Goal: Check status: Check status

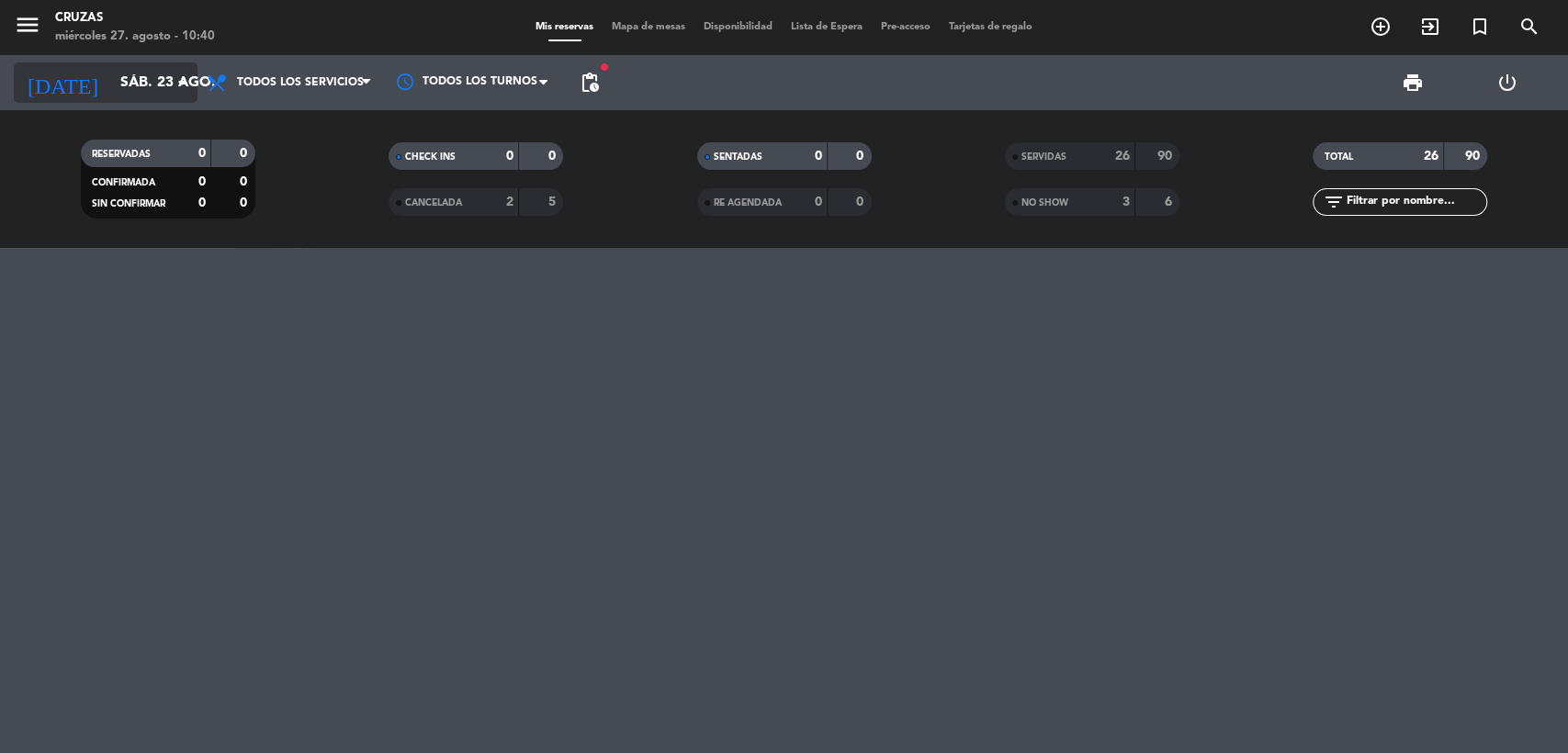
click at [155, 84] on input "sáb. 23 ago." at bounding box center [208, 83] width 194 height 36
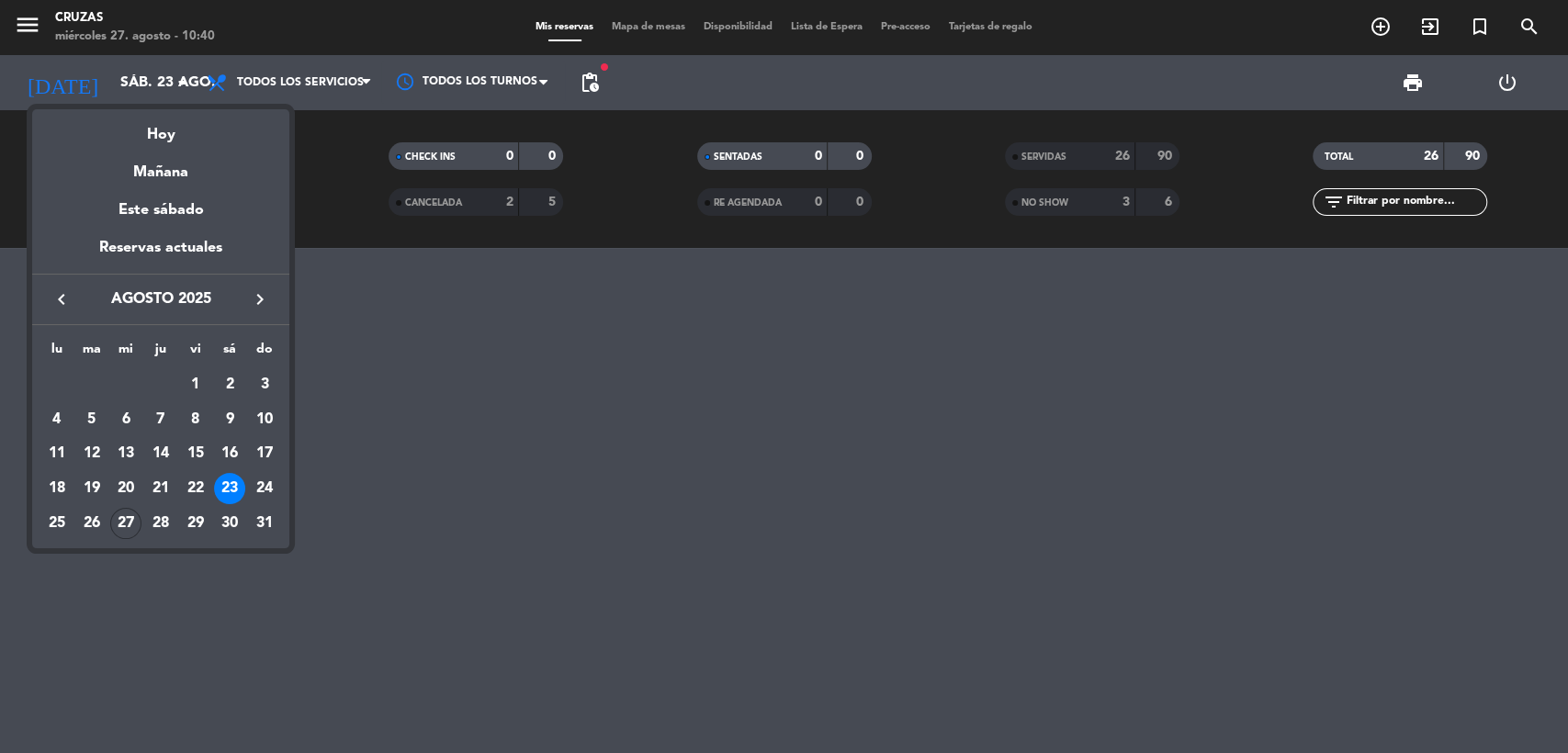
click at [1065, 145] on div at bounding box center [784, 376] width 1568 height 753
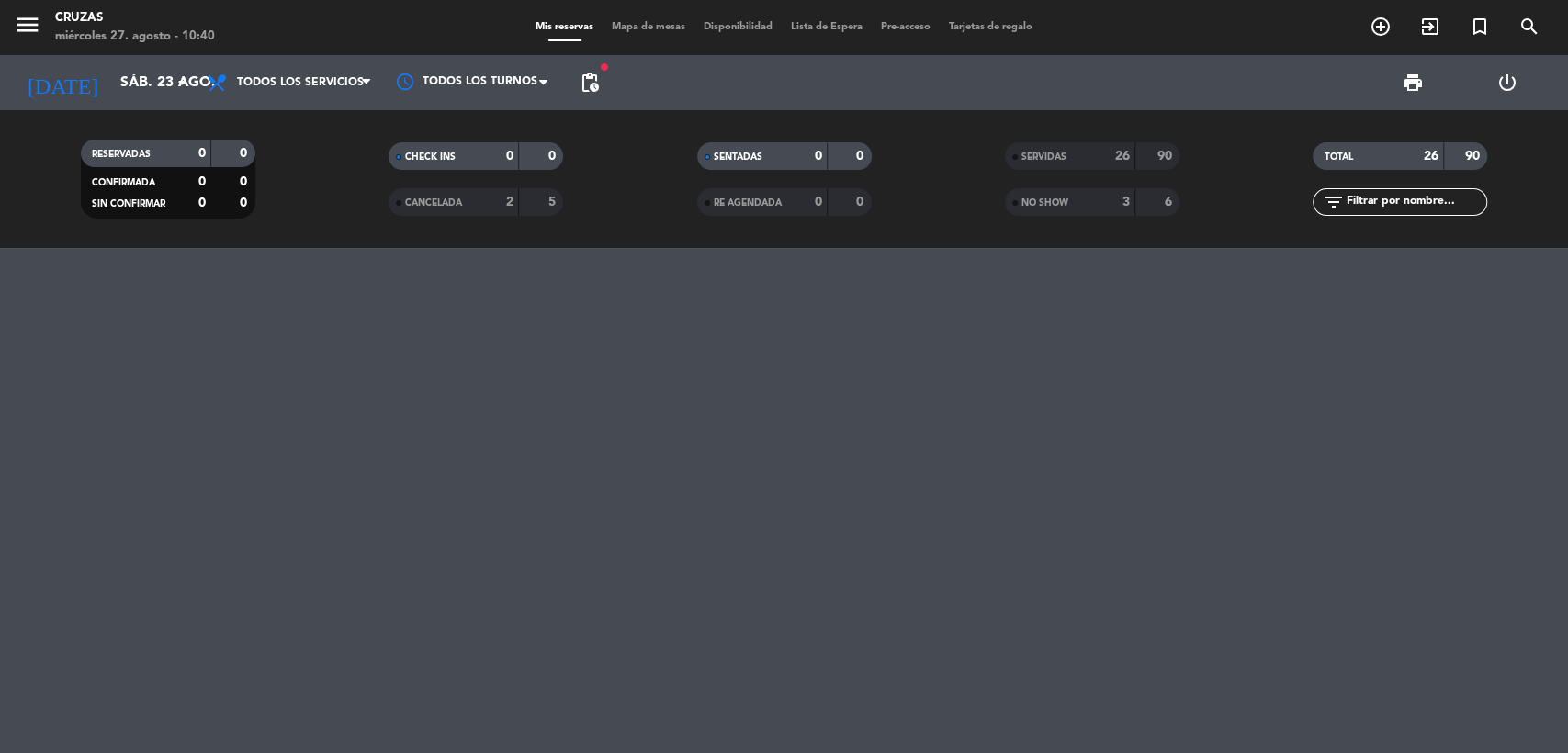
click at [1065, 156] on span "SERVIDAS" at bounding box center [1043, 157] width 45 height 9
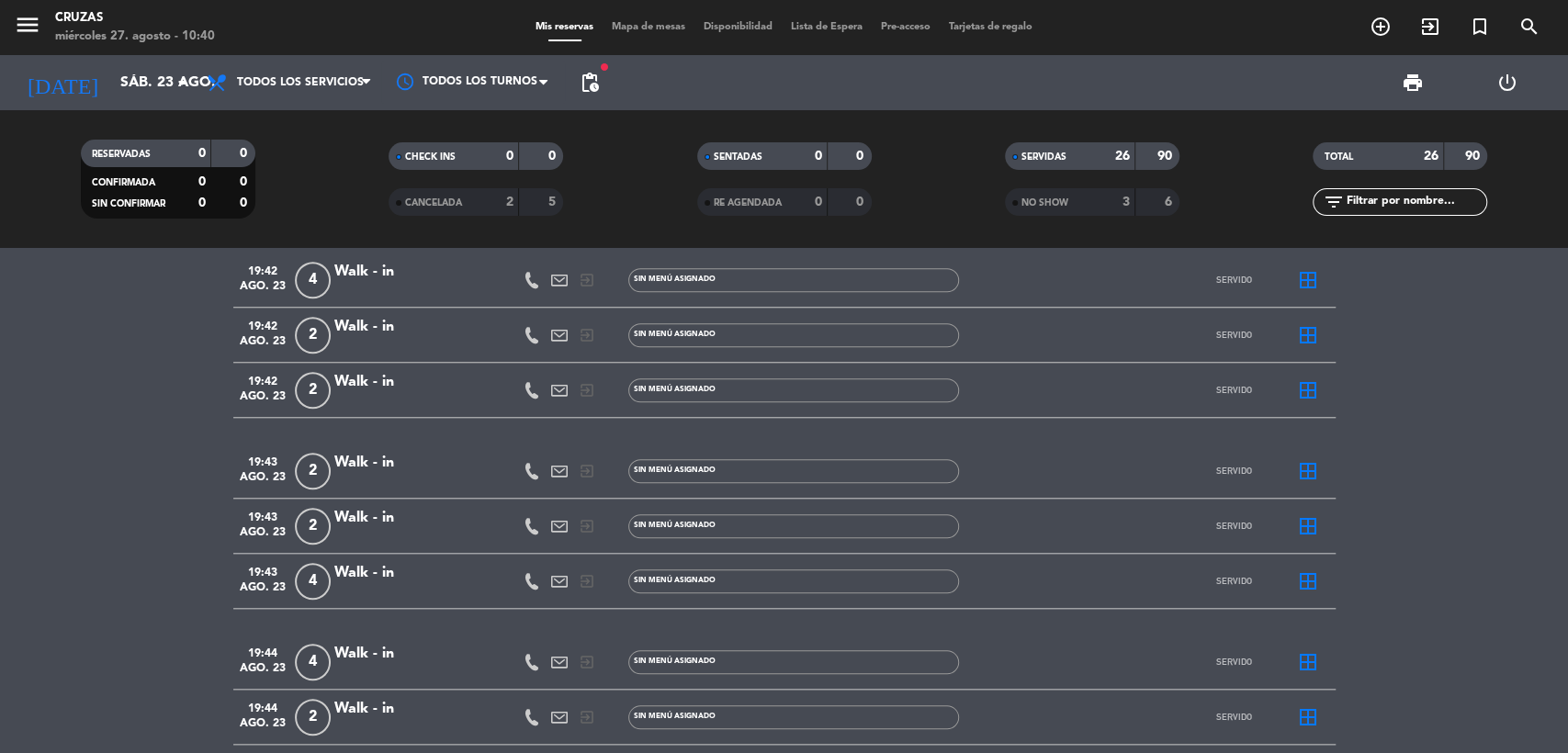
scroll to position [1469, 0]
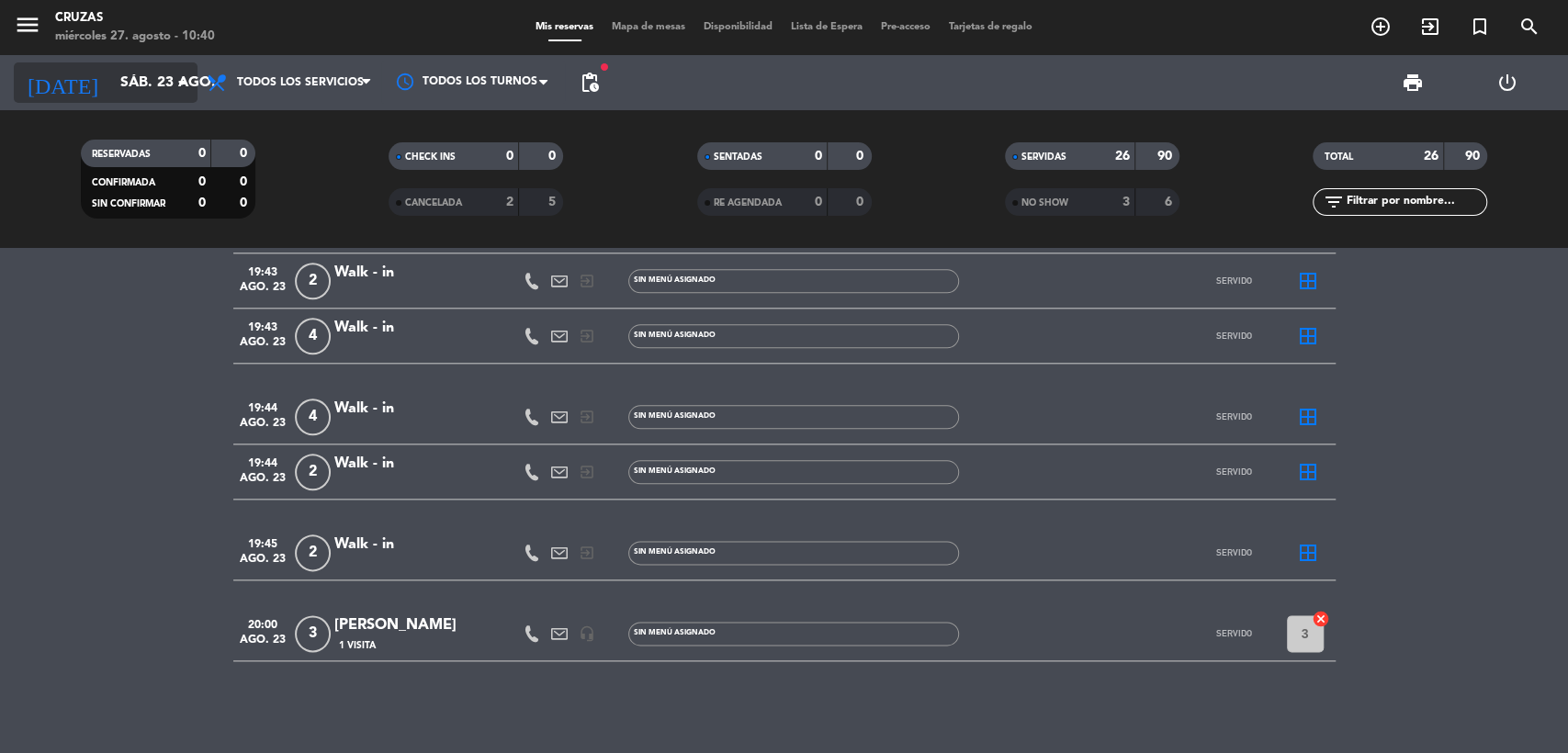
click at [174, 84] on icon "arrow_drop_down" at bounding box center [181, 82] width 22 height 22
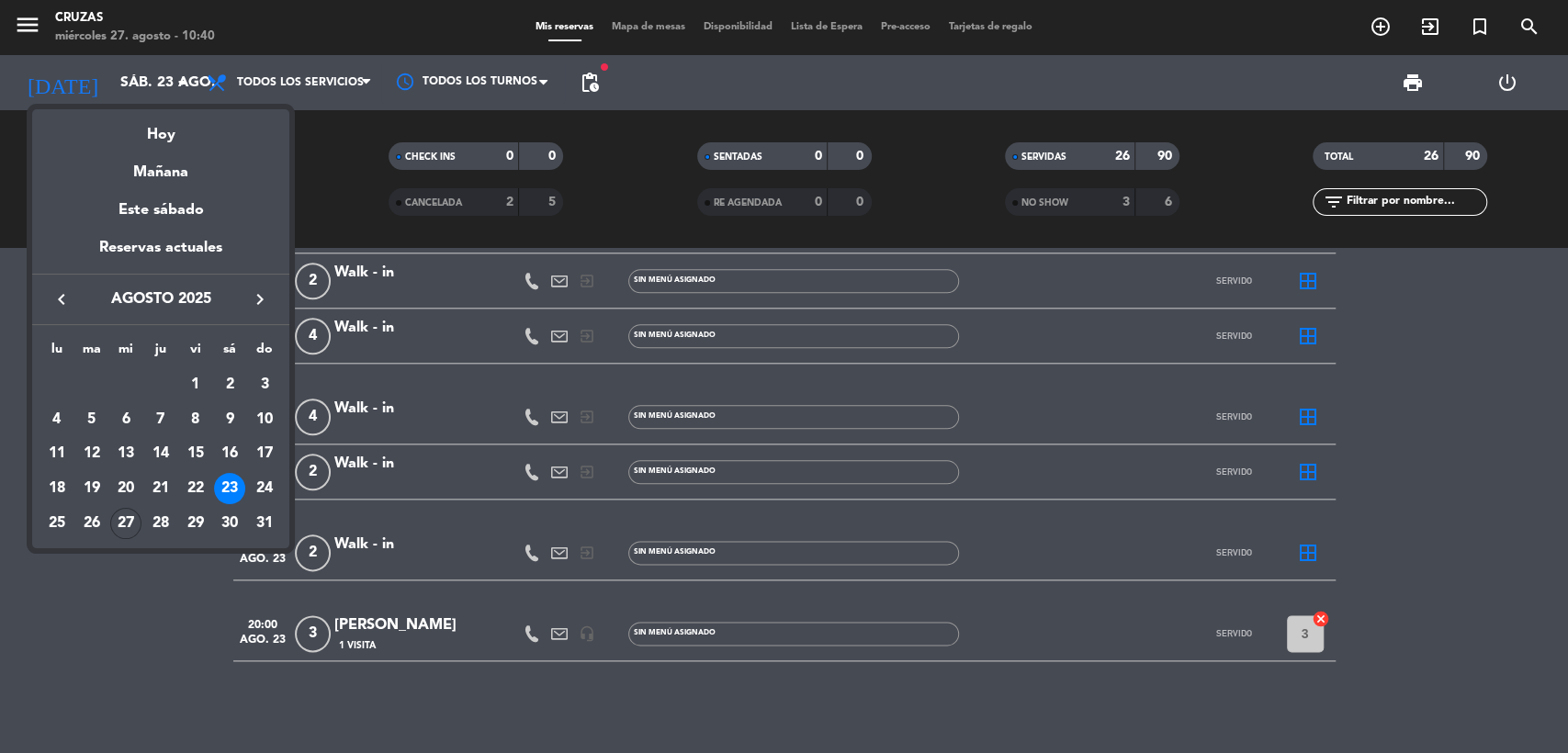
click at [43, 20] on div at bounding box center [784, 376] width 1568 height 753
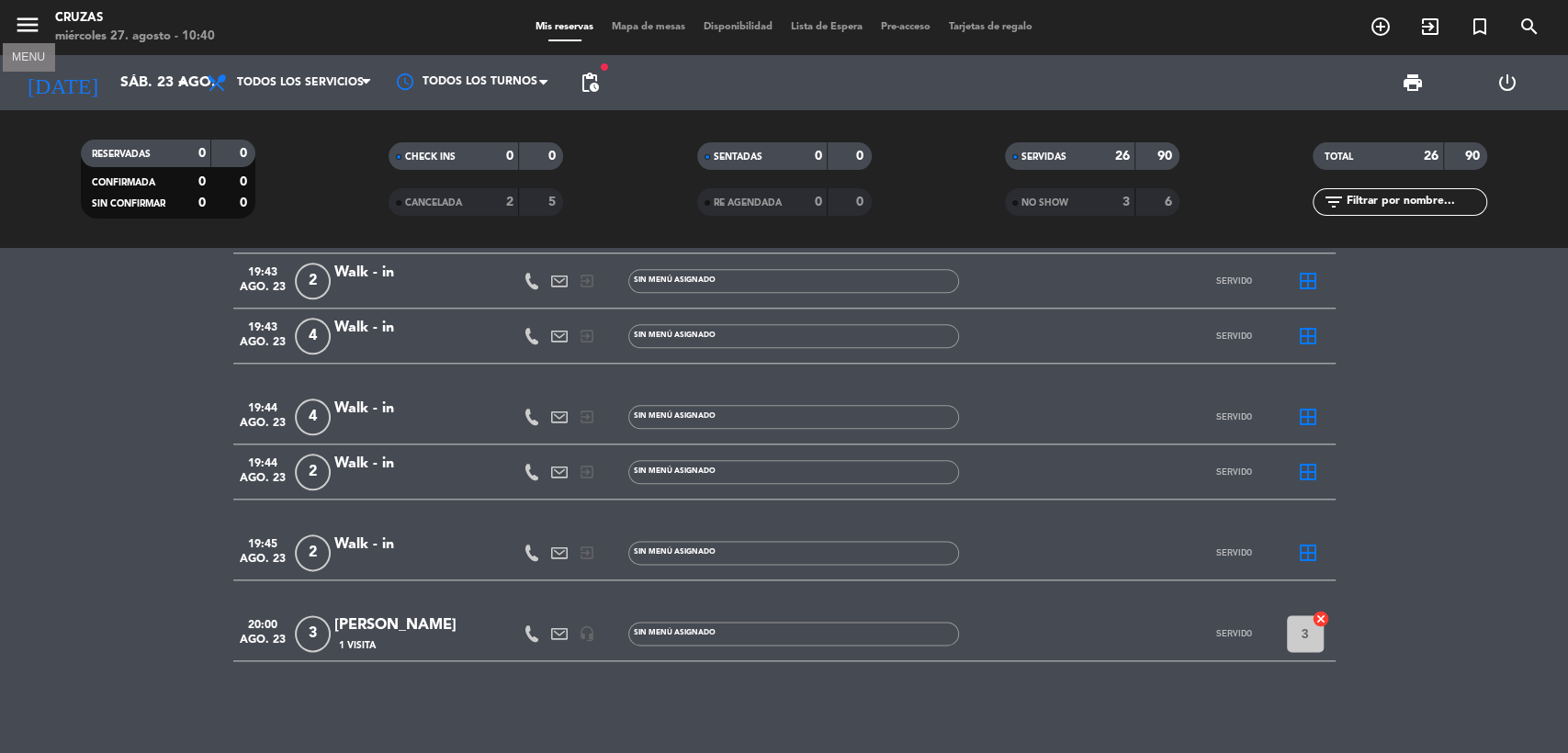
click at [32, 23] on icon "menu" at bounding box center [28, 25] width 28 height 28
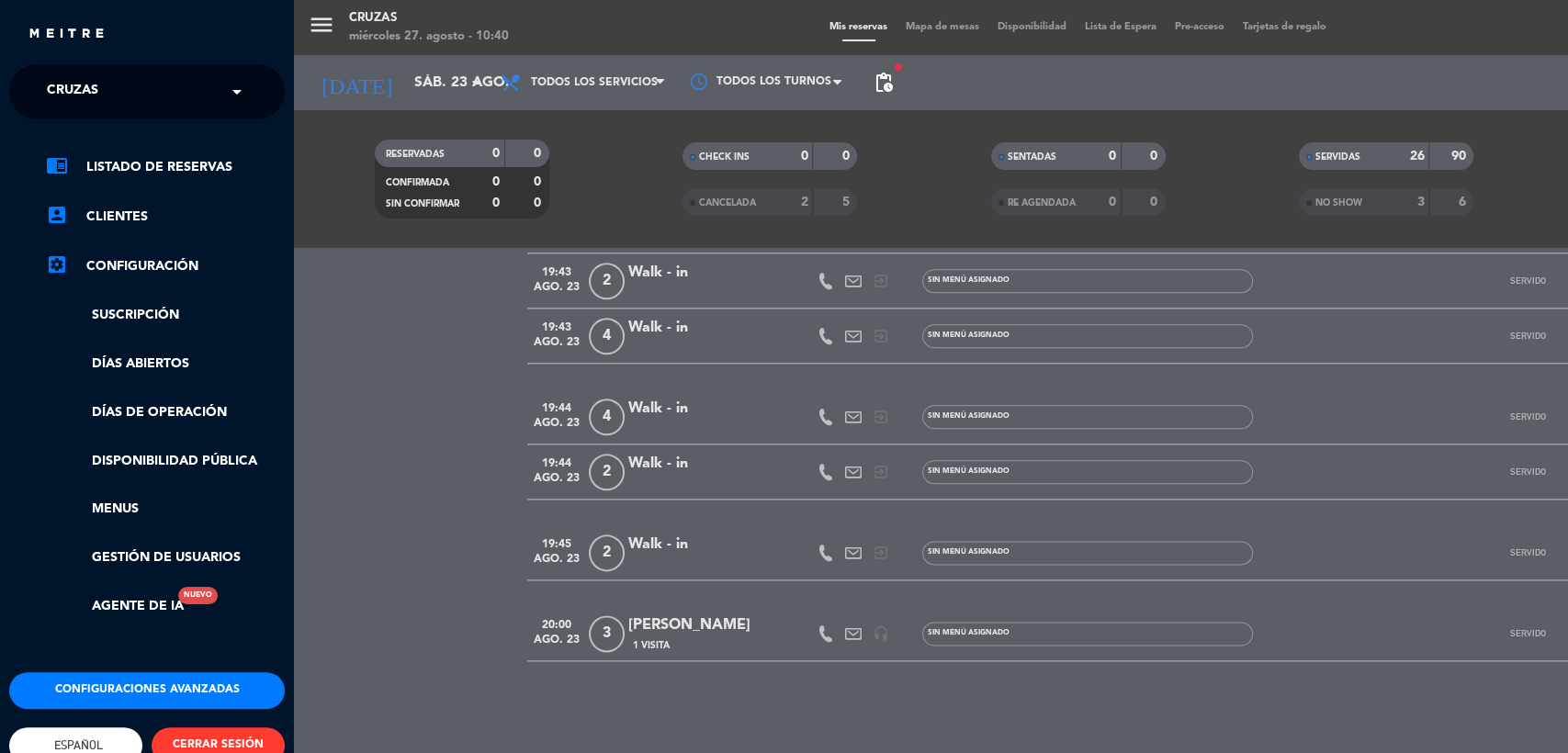
click at [153, 80] on input "text" at bounding box center [149, 92] width 224 height 41
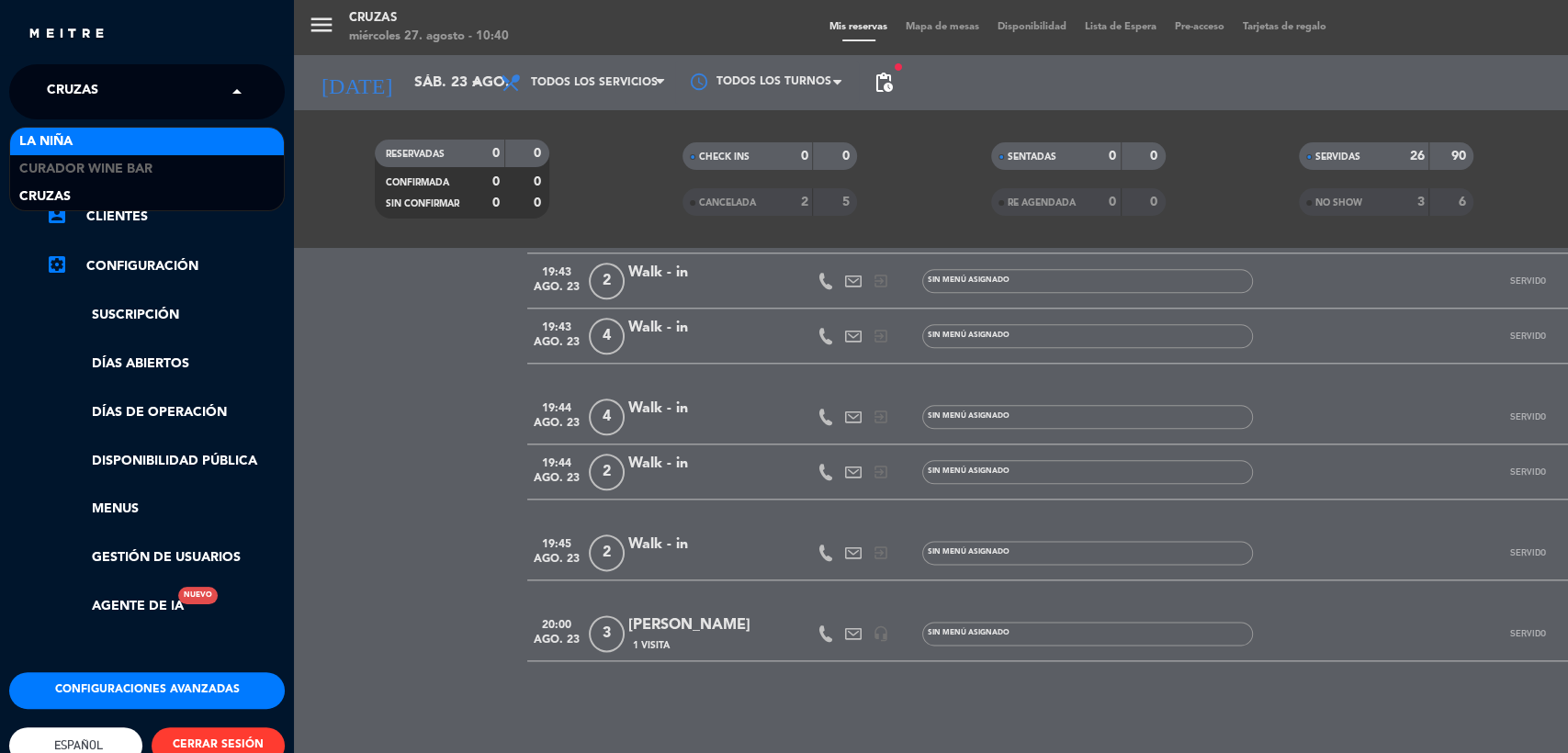
click at [152, 147] on div "La Niña" at bounding box center [147, 142] width 273 height 28
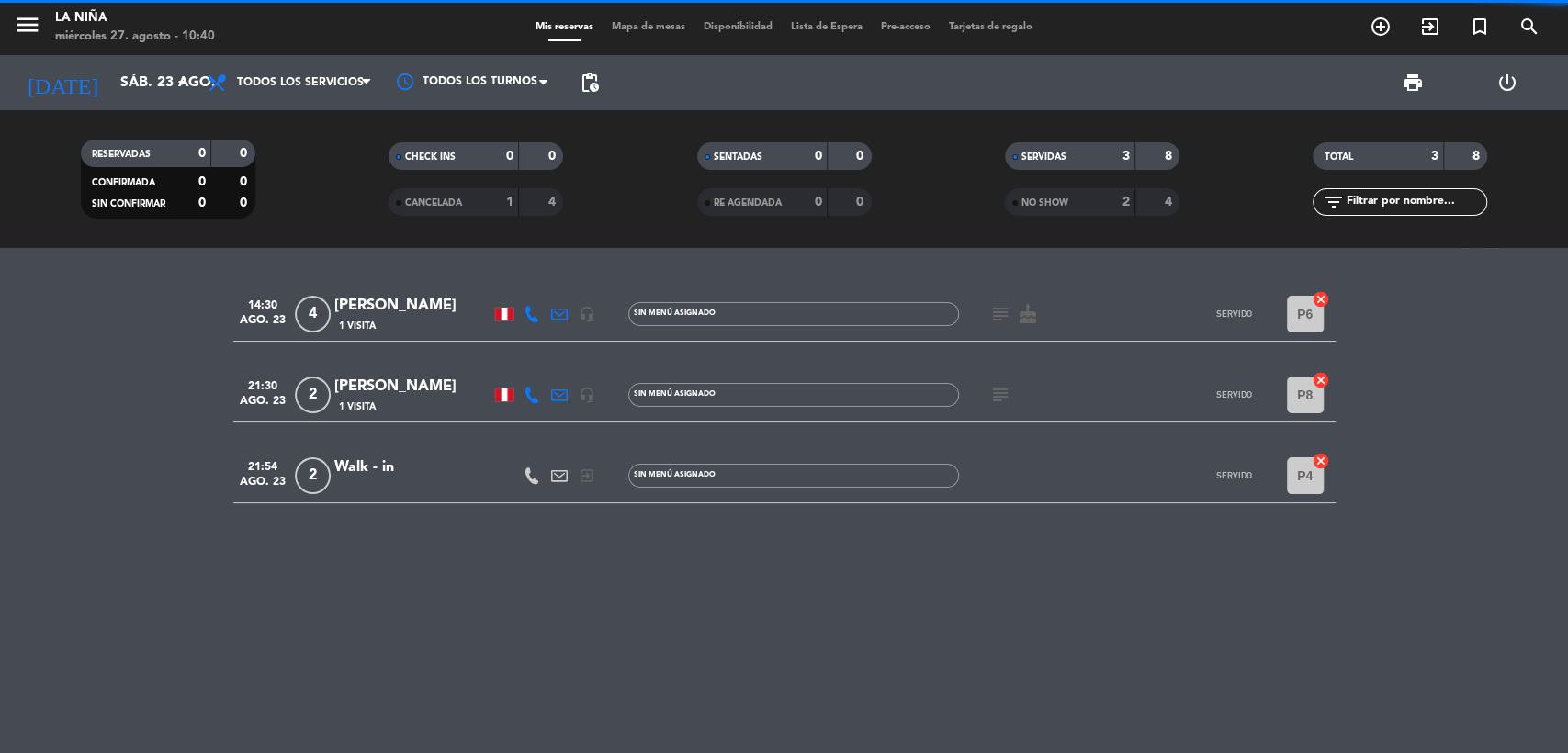
scroll to position [0, 0]
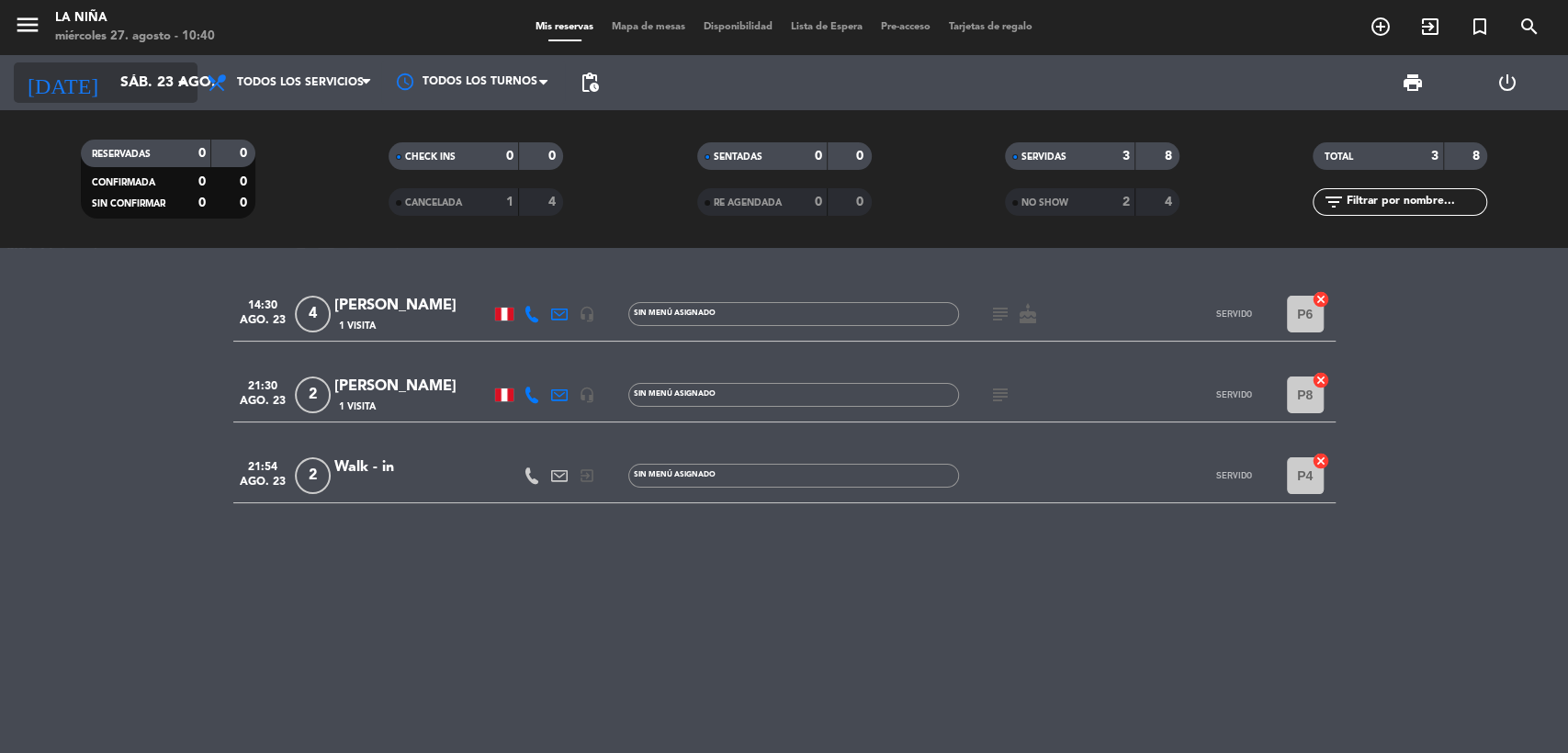
click at [157, 91] on input "sáb. 23 ago." at bounding box center [208, 83] width 194 height 36
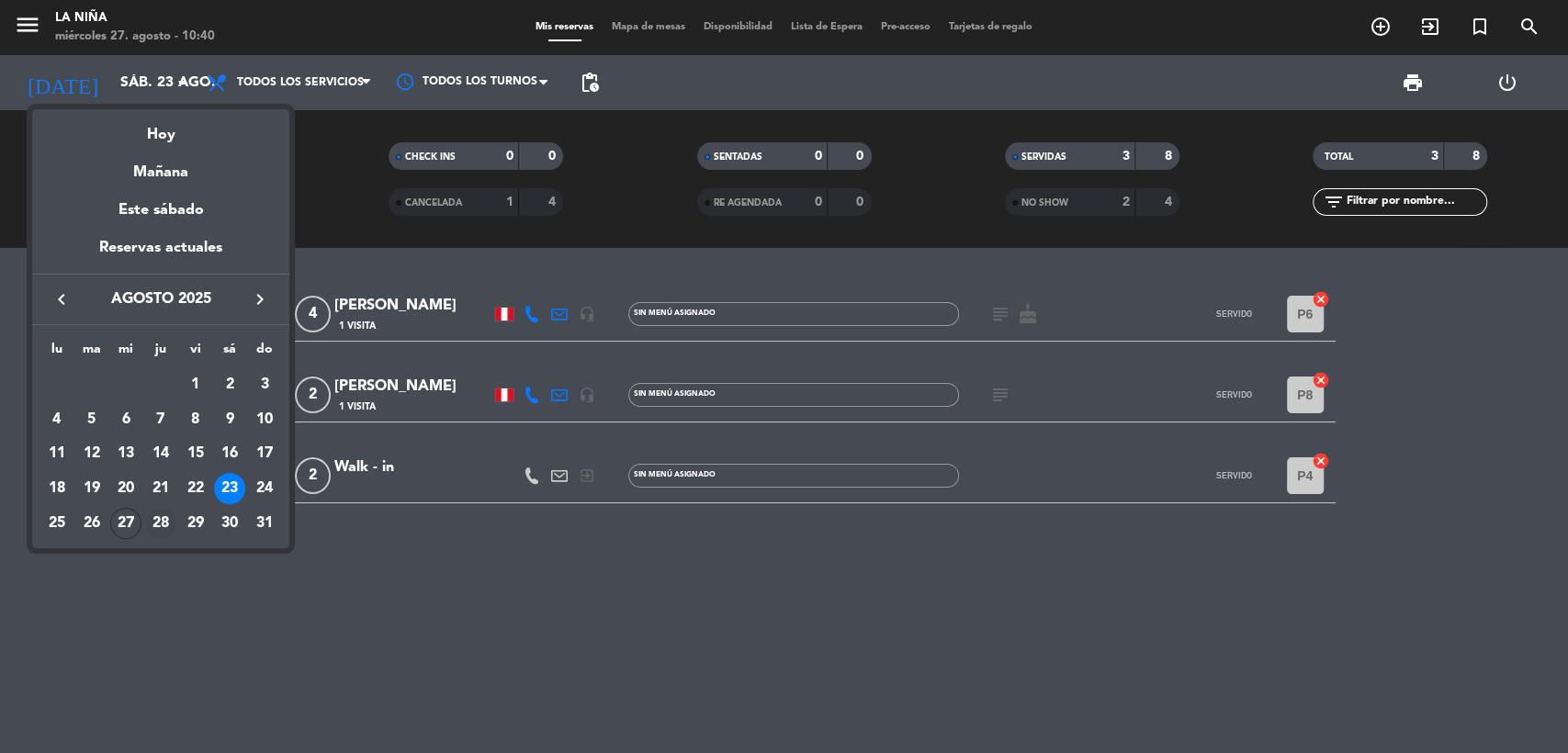
click at [160, 523] on div "28" at bounding box center [160, 524] width 32 height 32
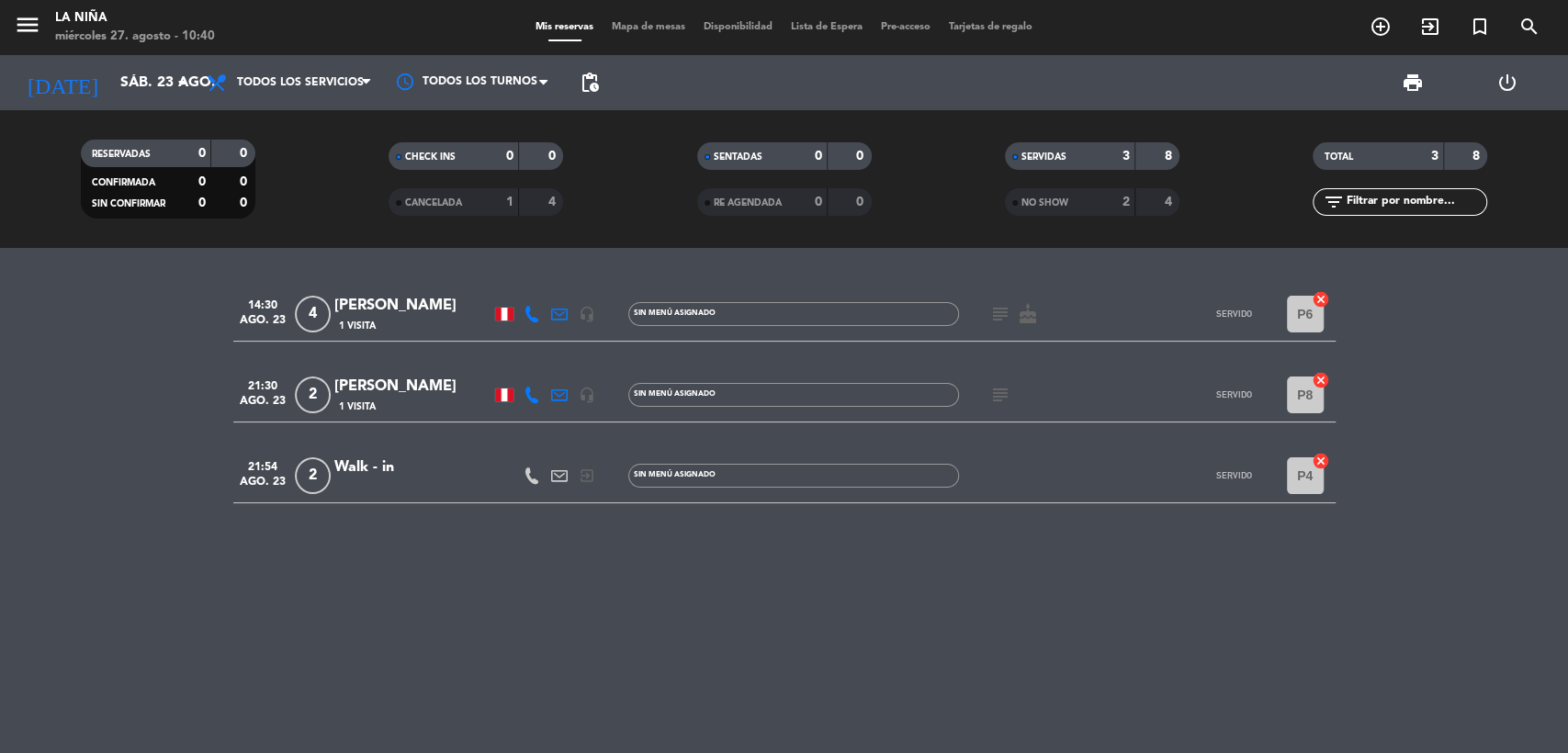
type input "jue. 28 ago."
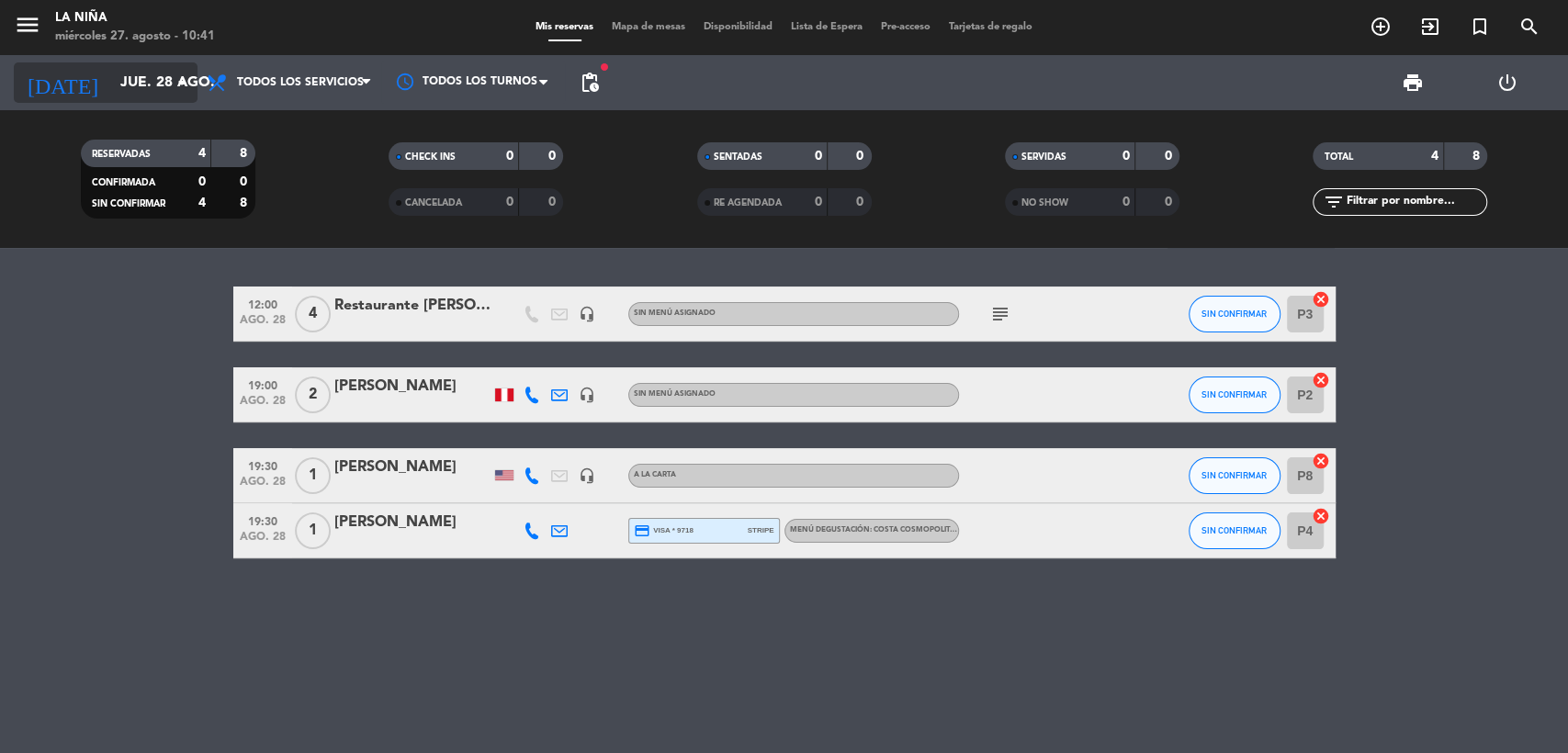
click at [111, 74] on input "jue. 28 ago." at bounding box center [208, 83] width 194 height 36
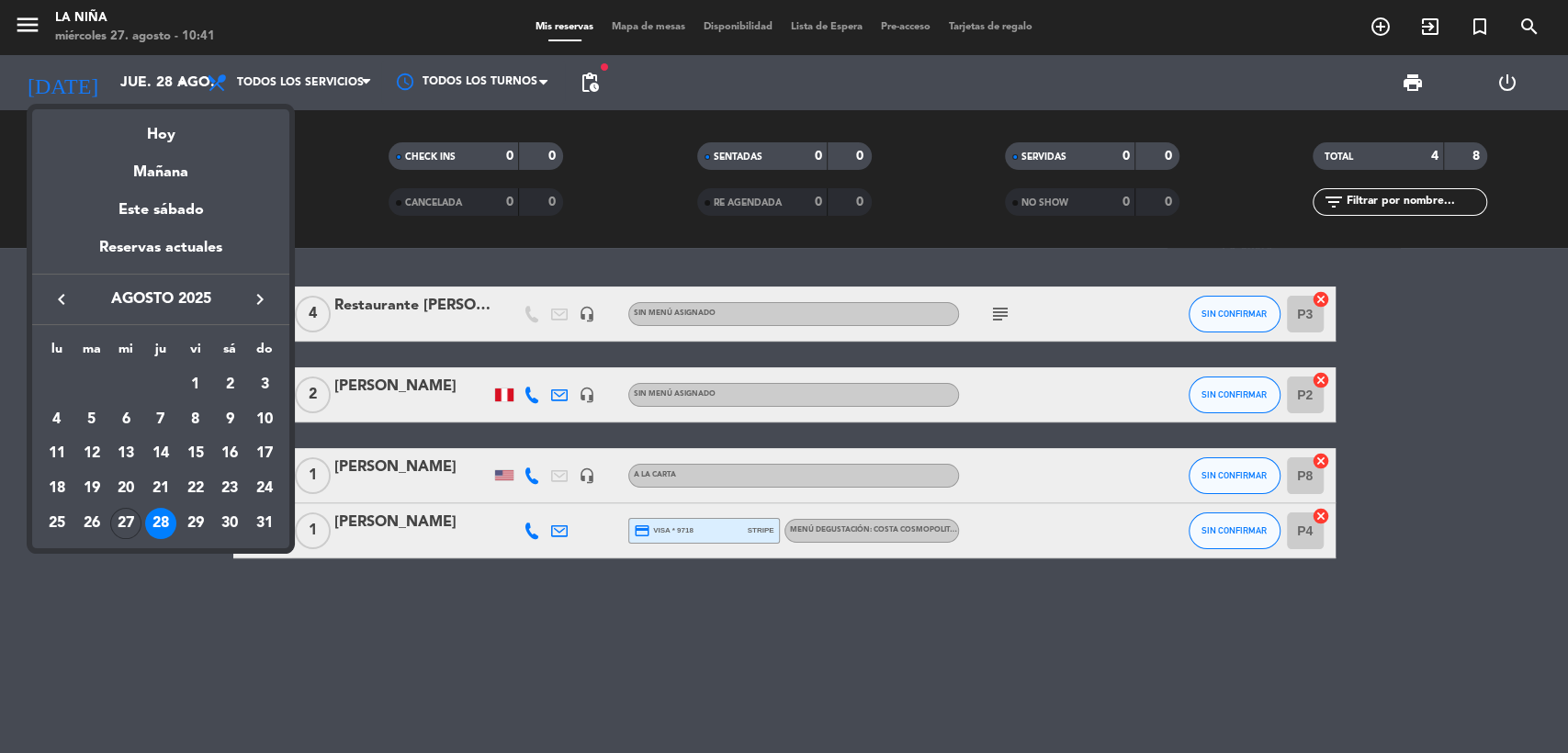
click at [31, 4] on div at bounding box center [784, 376] width 1568 height 753
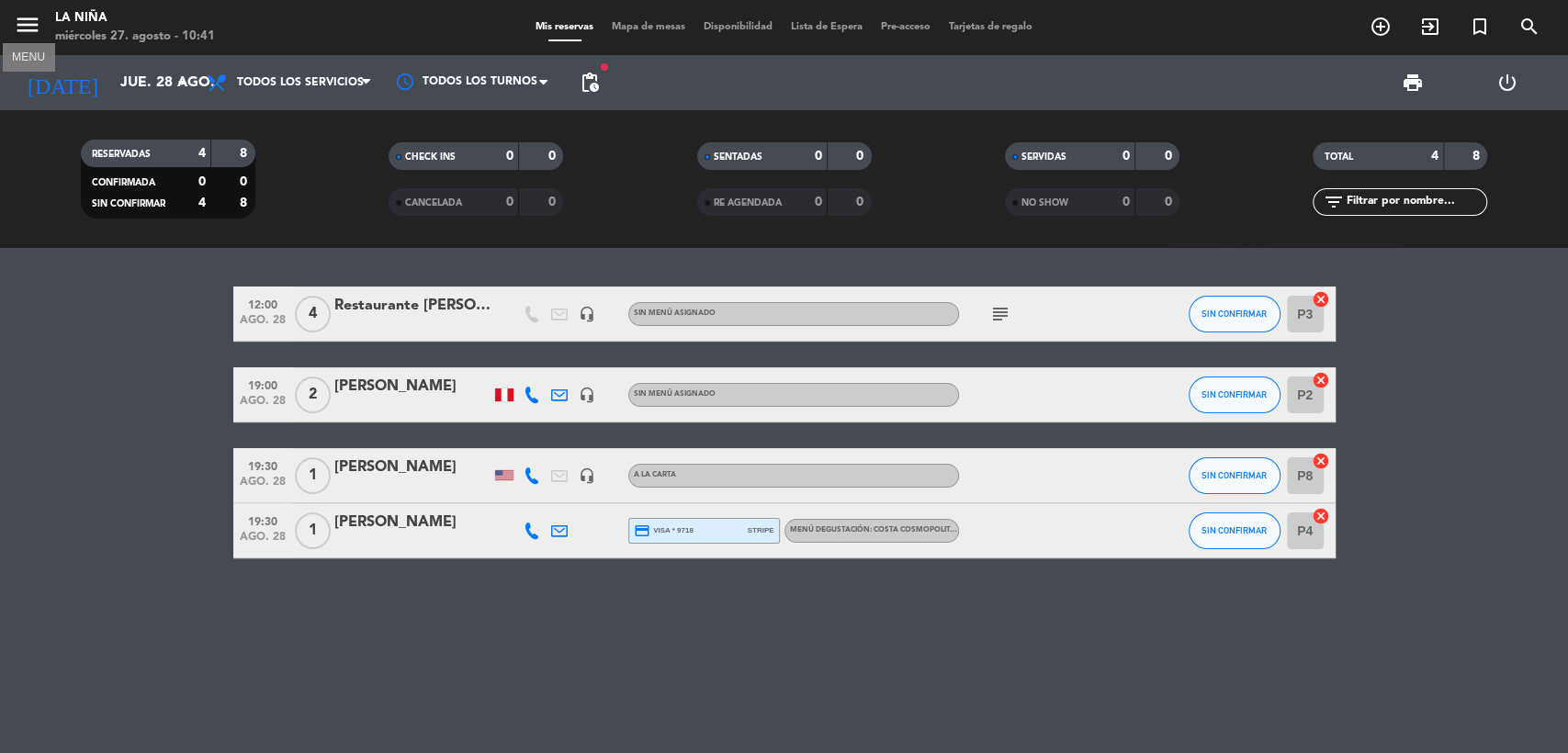
click at [26, 42] on button "menu" at bounding box center [28, 28] width 28 height 34
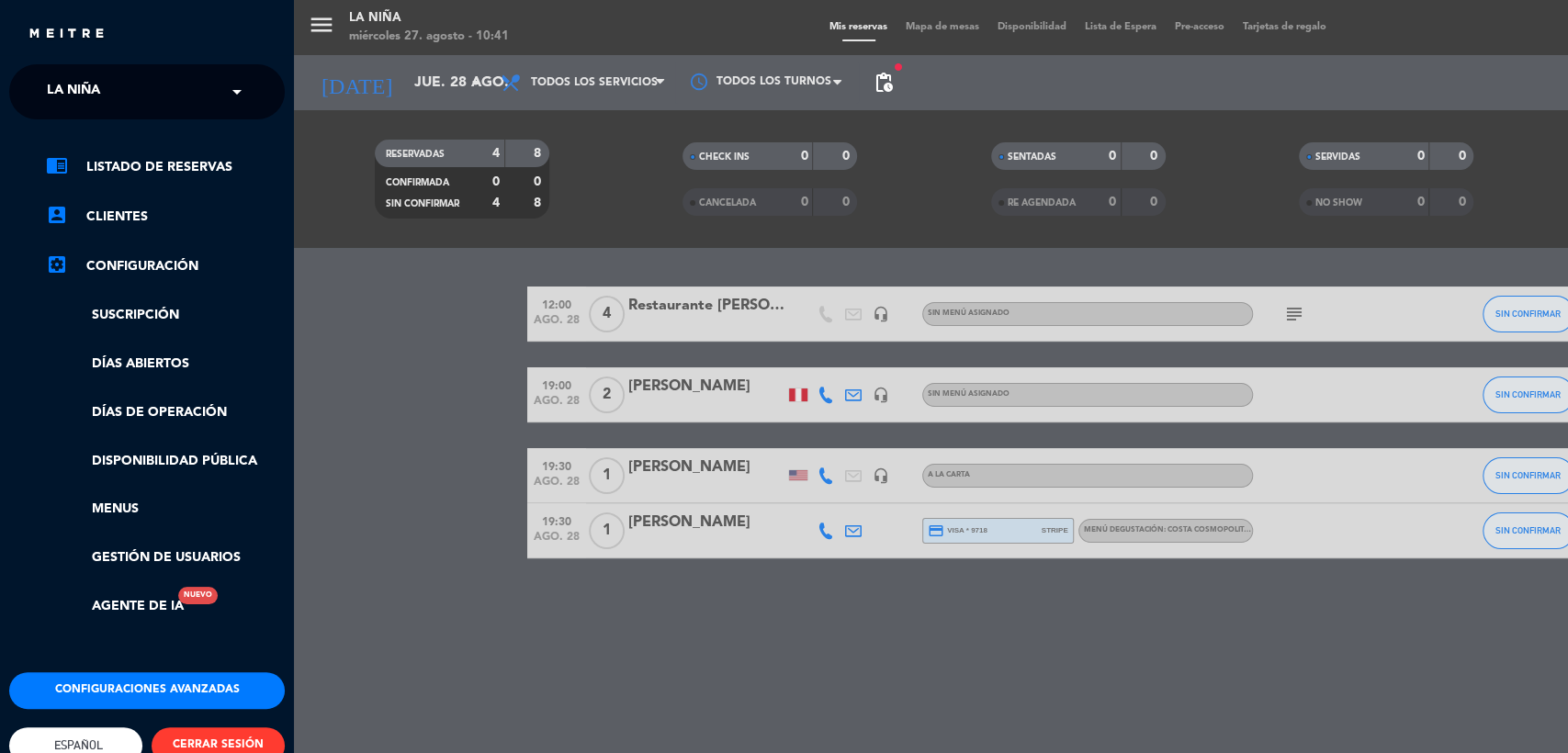
click at [102, 60] on div "close × La Niña × chrome_reader_mode Listado de Reservas account_box Clientes s…" at bounding box center [147, 376] width 294 height 753
click at [108, 73] on div "× La Niña" at bounding box center [83, 91] width 88 height 39
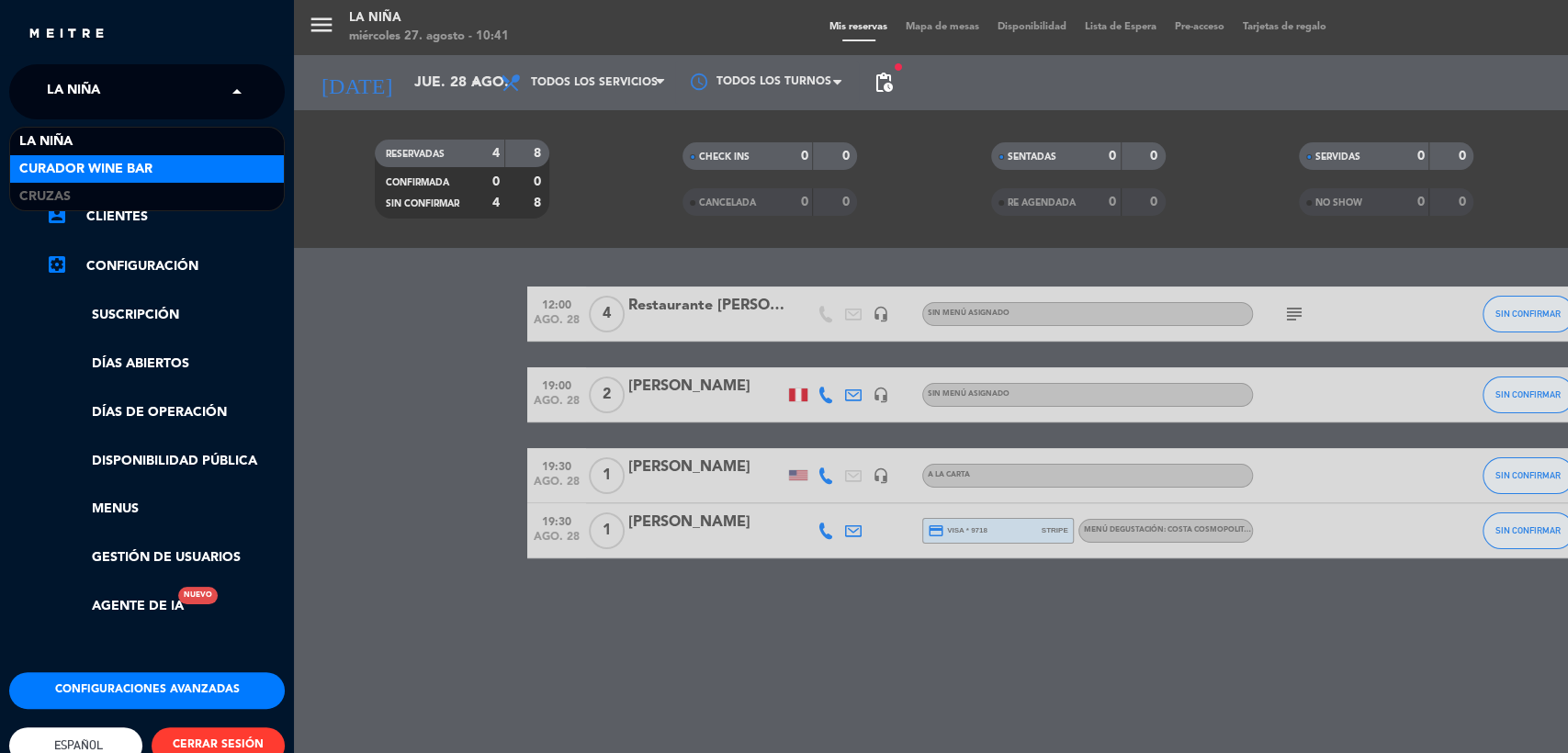
click at [103, 170] on span "Curador Wine Bar" at bounding box center [85, 168] width 133 height 21
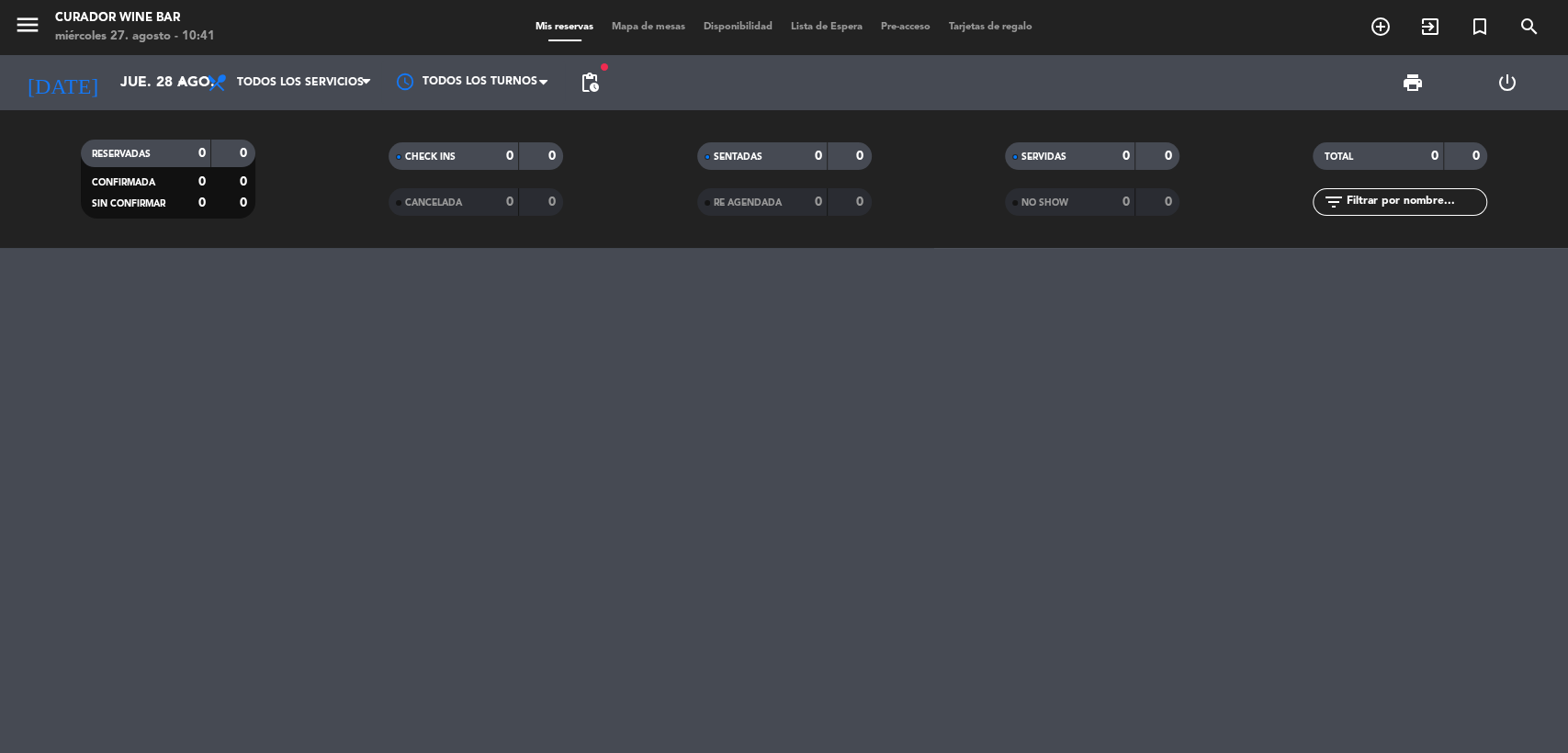
click at [37, 45] on span "menu" at bounding box center [35, 28] width 42 height 44
click at [40, 17] on icon "menu" at bounding box center [28, 25] width 28 height 28
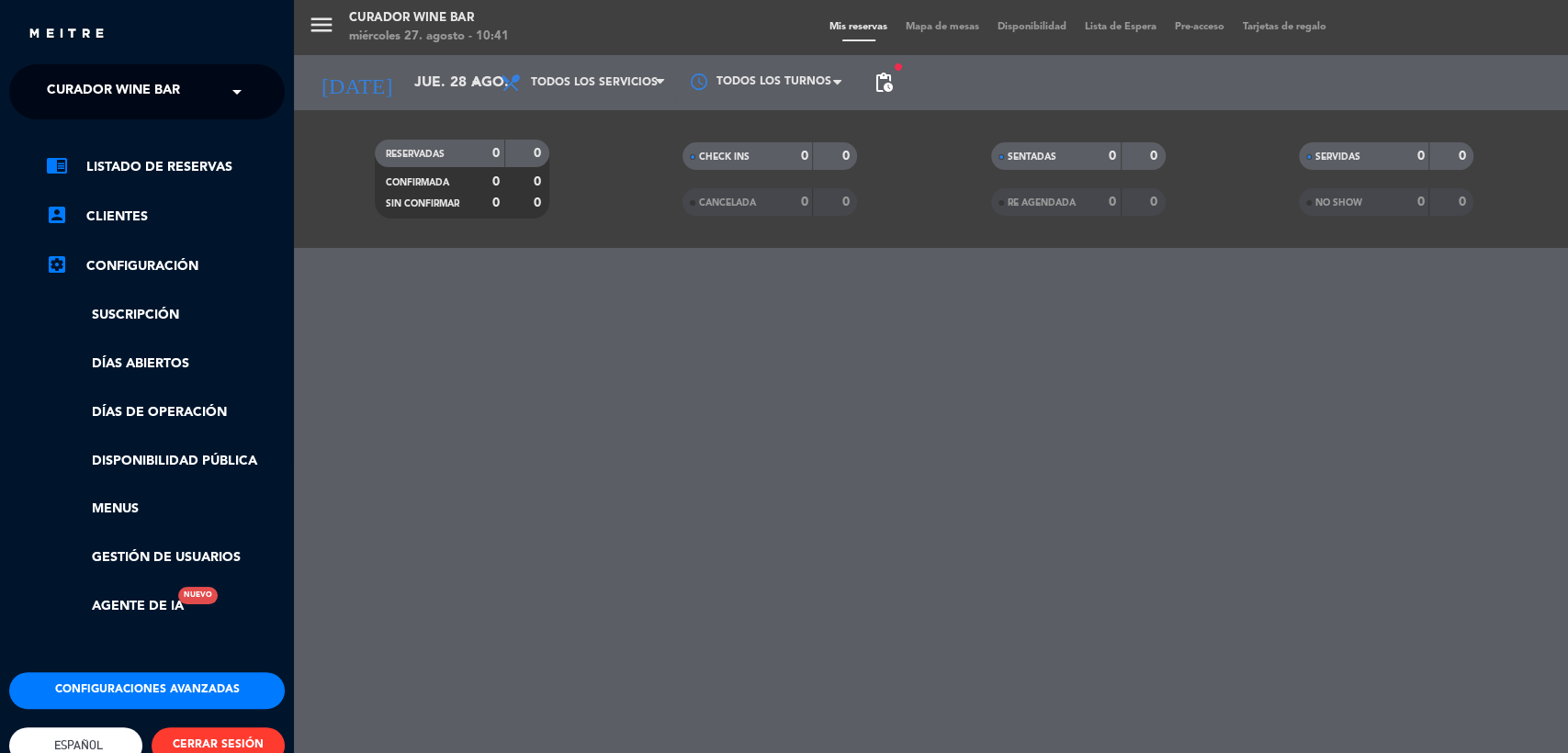
click at [101, 82] on span "Curador Wine Bar" at bounding box center [113, 91] width 133 height 39
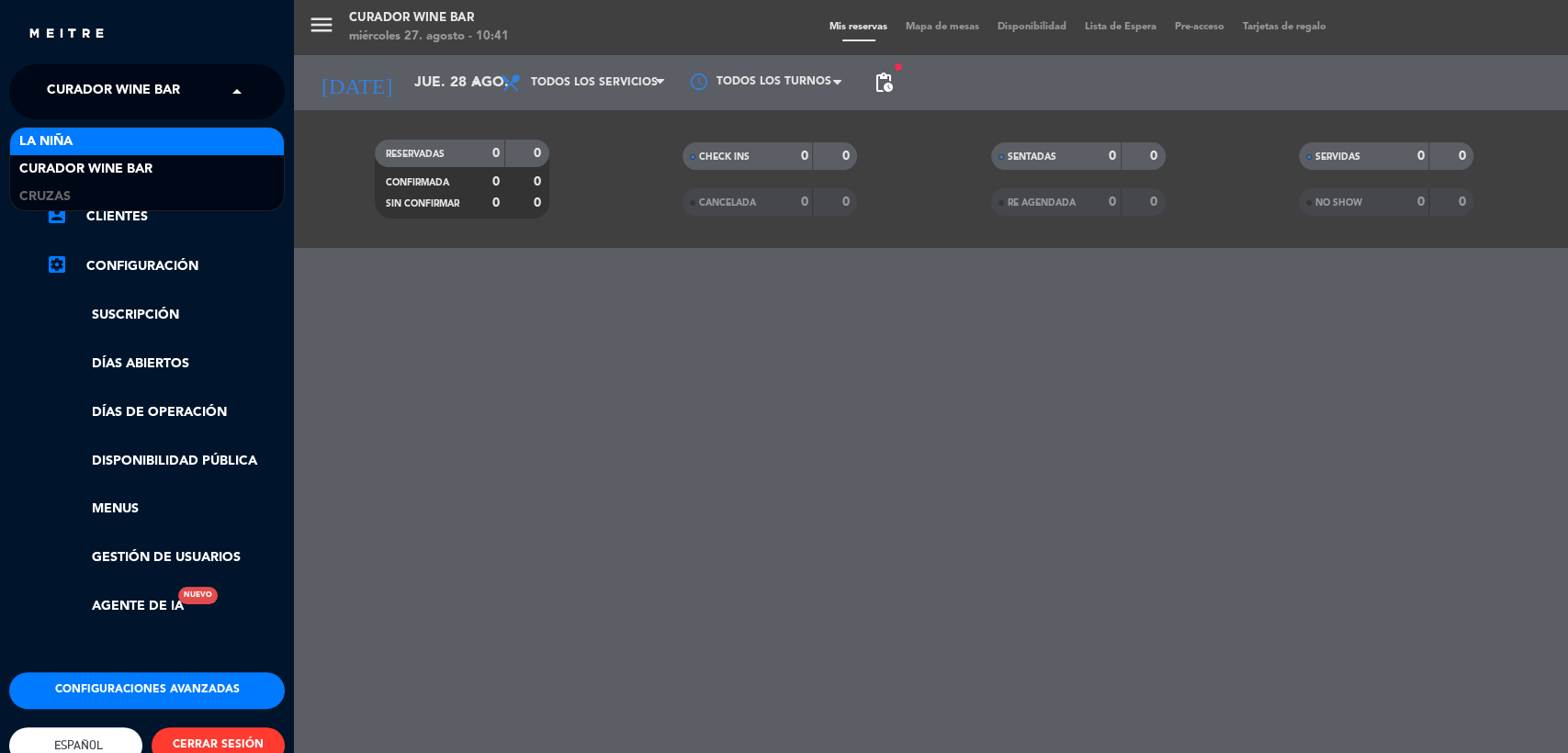
click at [113, 141] on div "La Niña" at bounding box center [147, 142] width 273 height 28
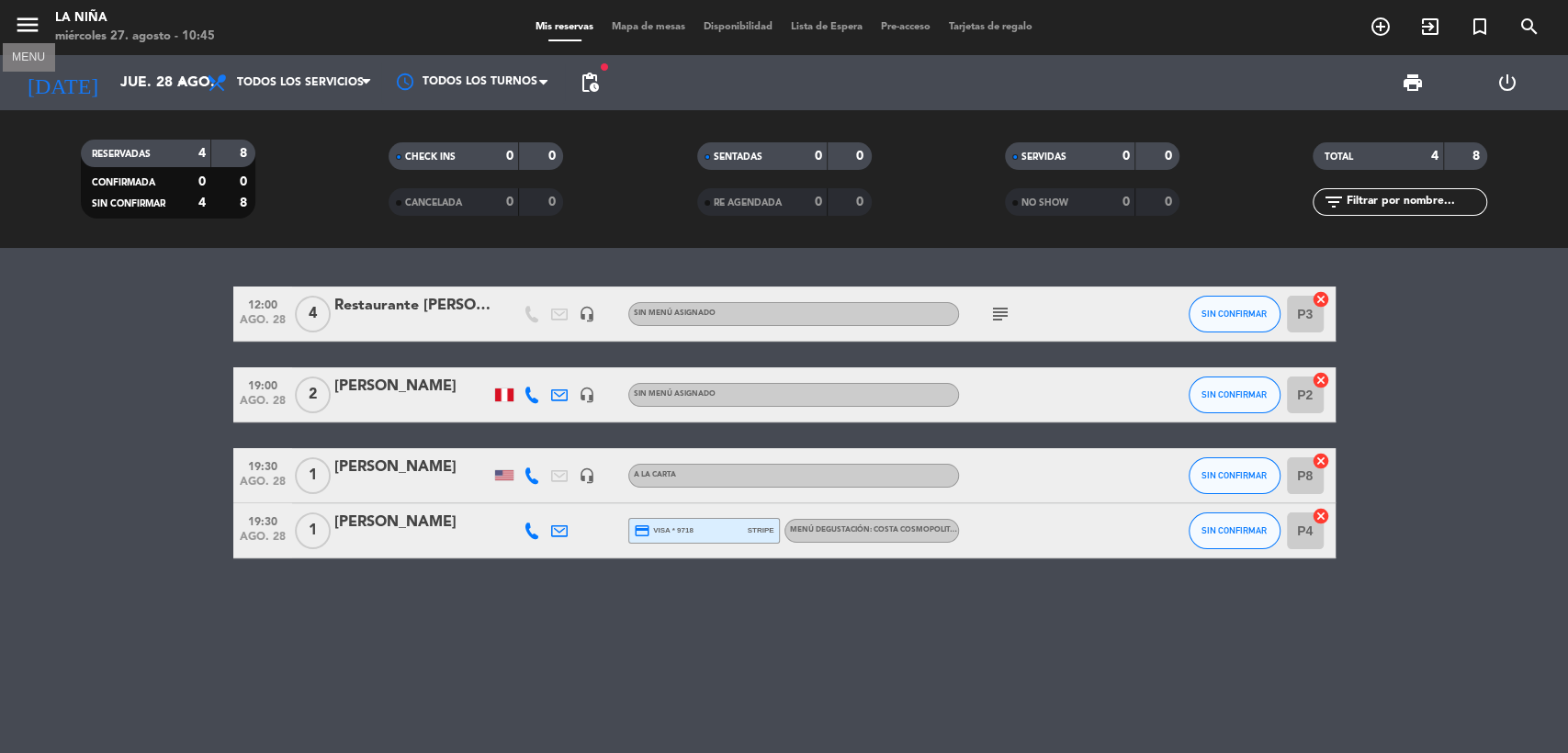
click at [18, 24] on icon "menu" at bounding box center [28, 25] width 28 height 28
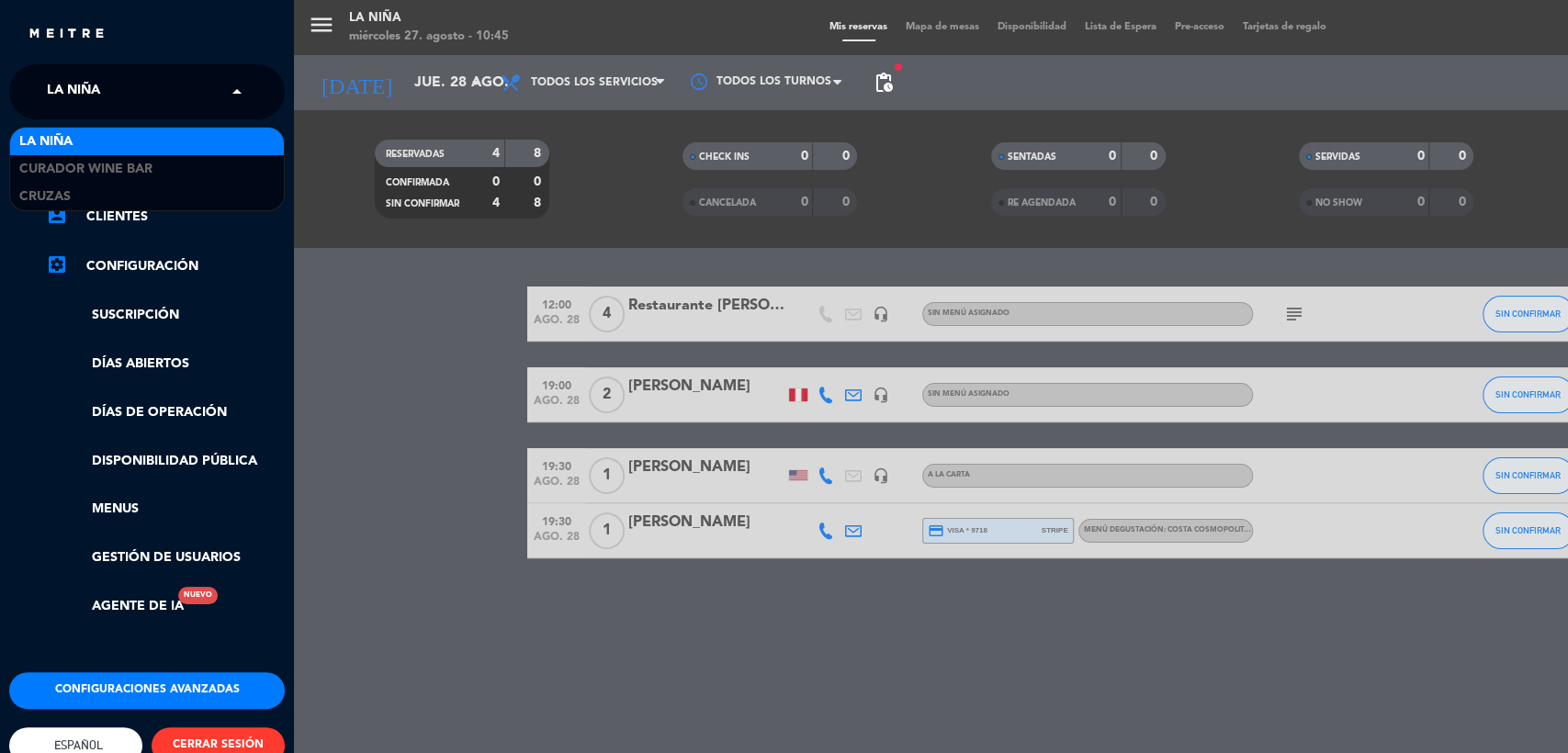
click at [112, 88] on div "× La Niña" at bounding box center [83, 91] width 88 height 39
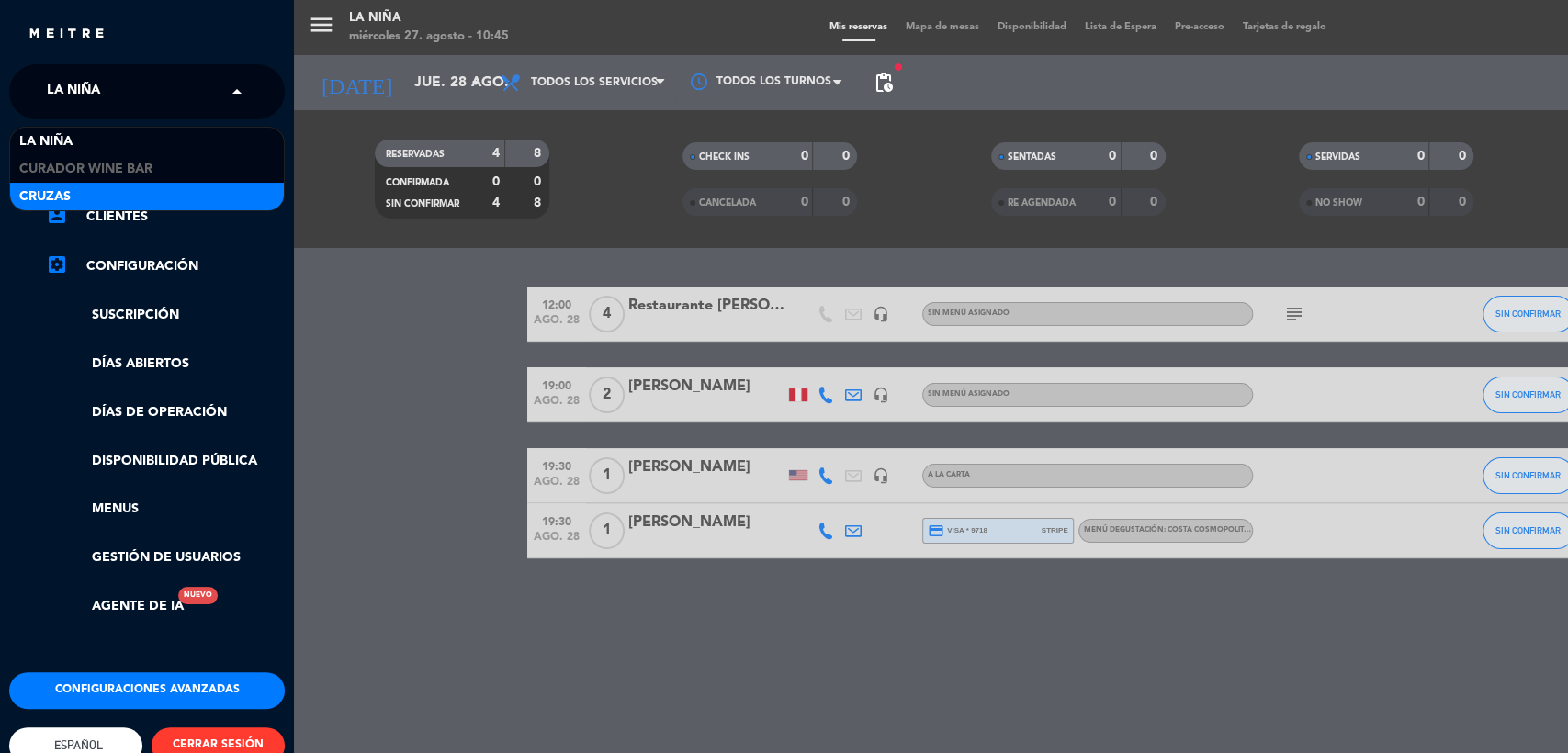
click at [140, 191] on div "Cruzas" at bounding box center [147, 196] width 273 height 28
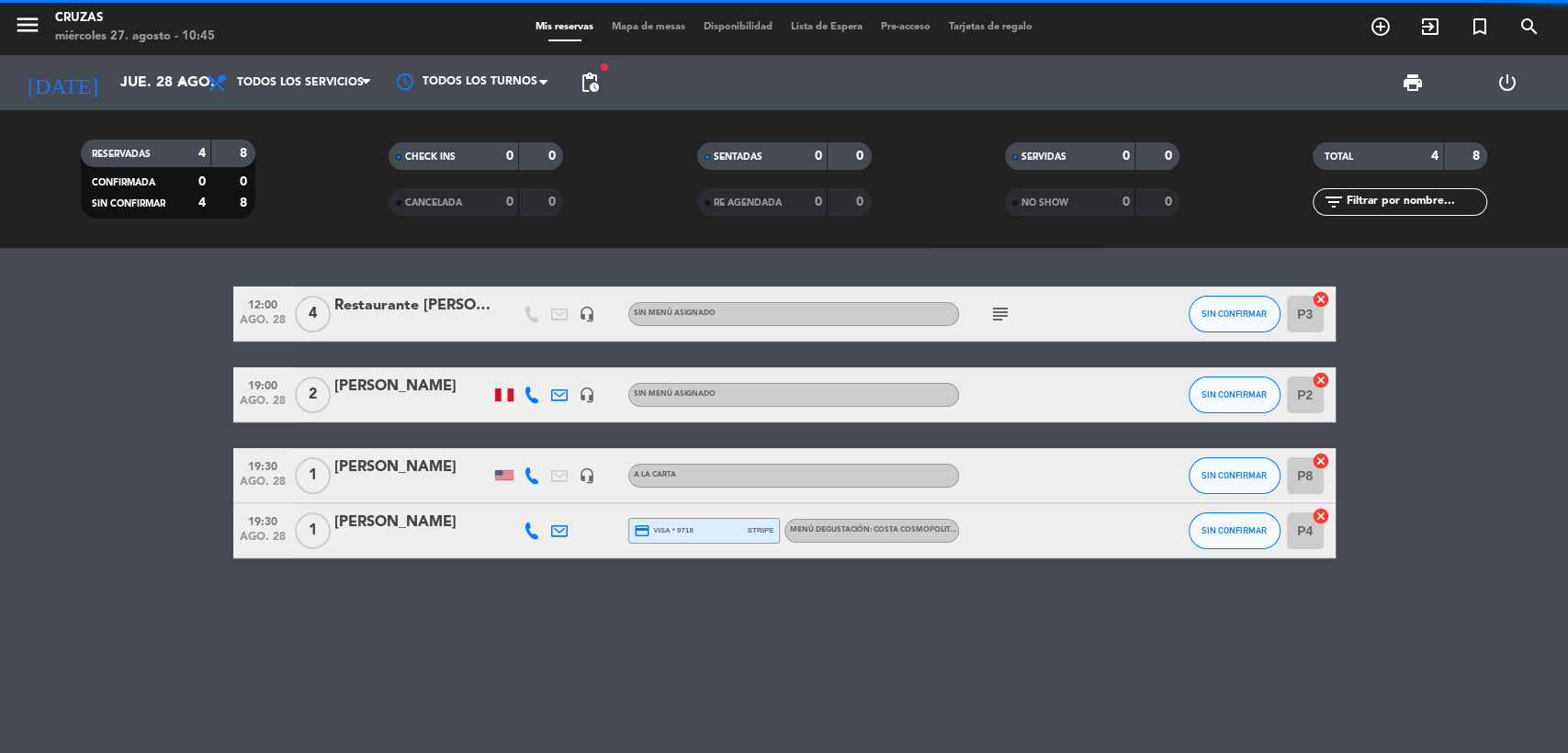
click at [595, 81] on span "pending_actions" at bounding box center [589, 82] width 22 height 22
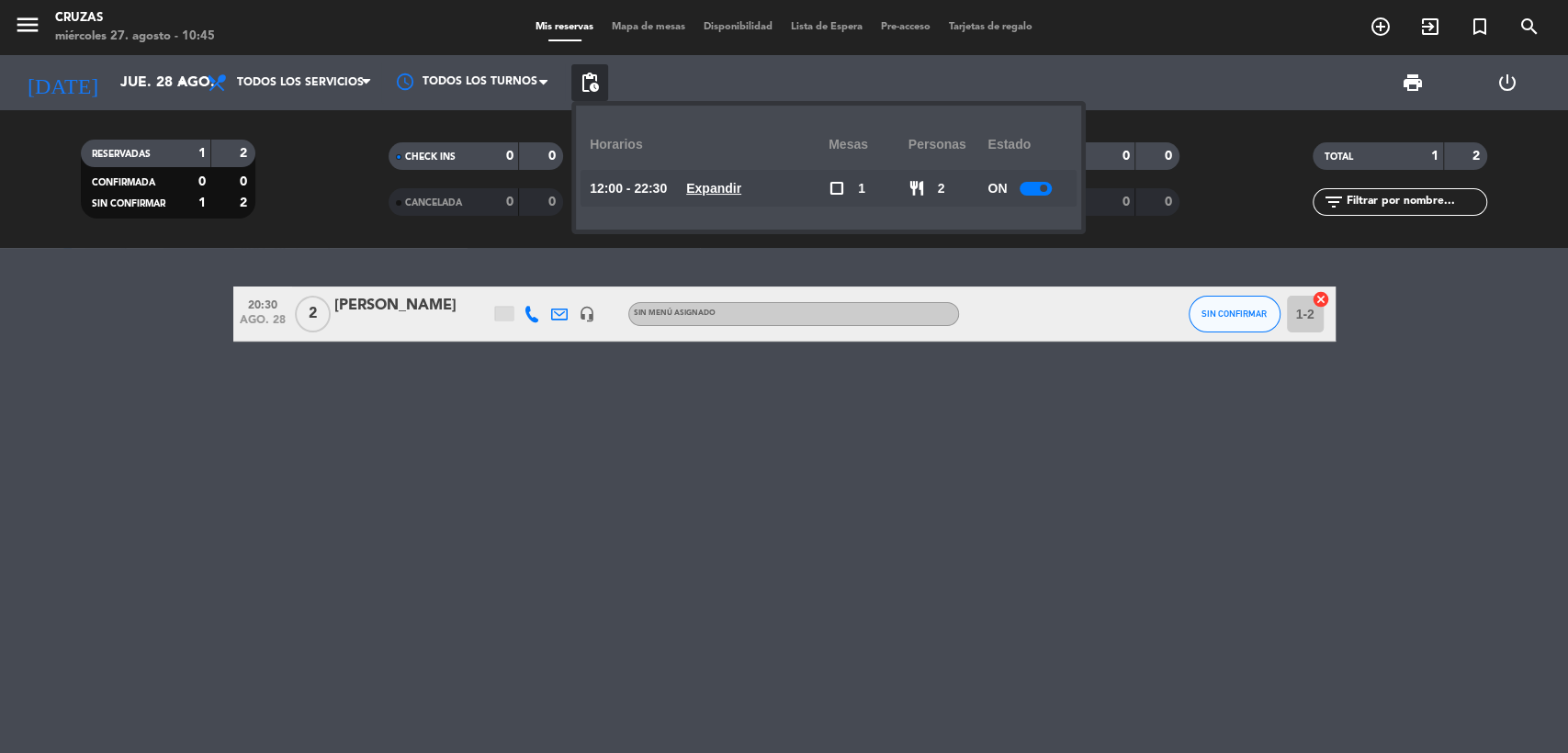
click at [741, 181] on u "Expandir" at bounding box center [714, 188] width 55 height 15
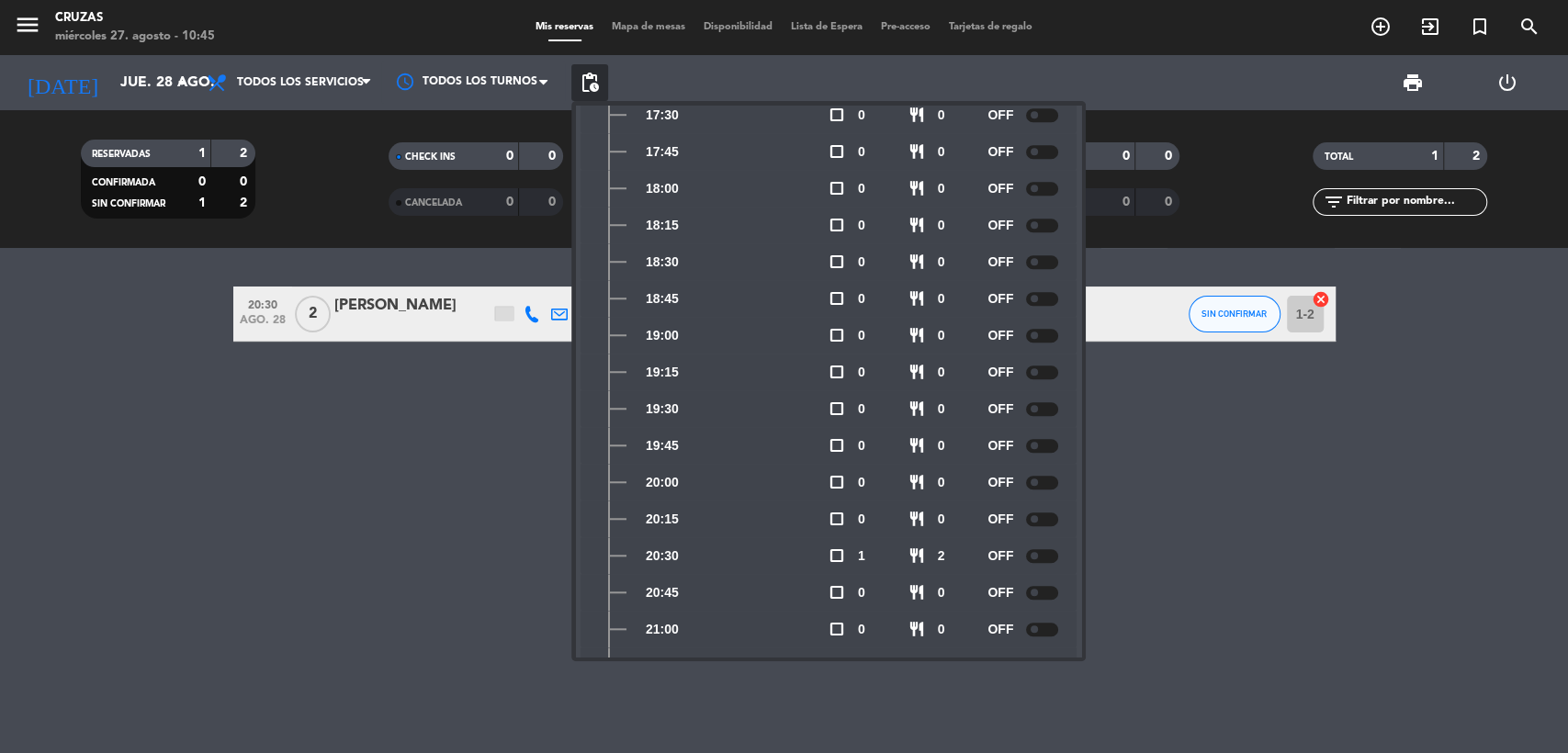
scroll to position [510, 0]
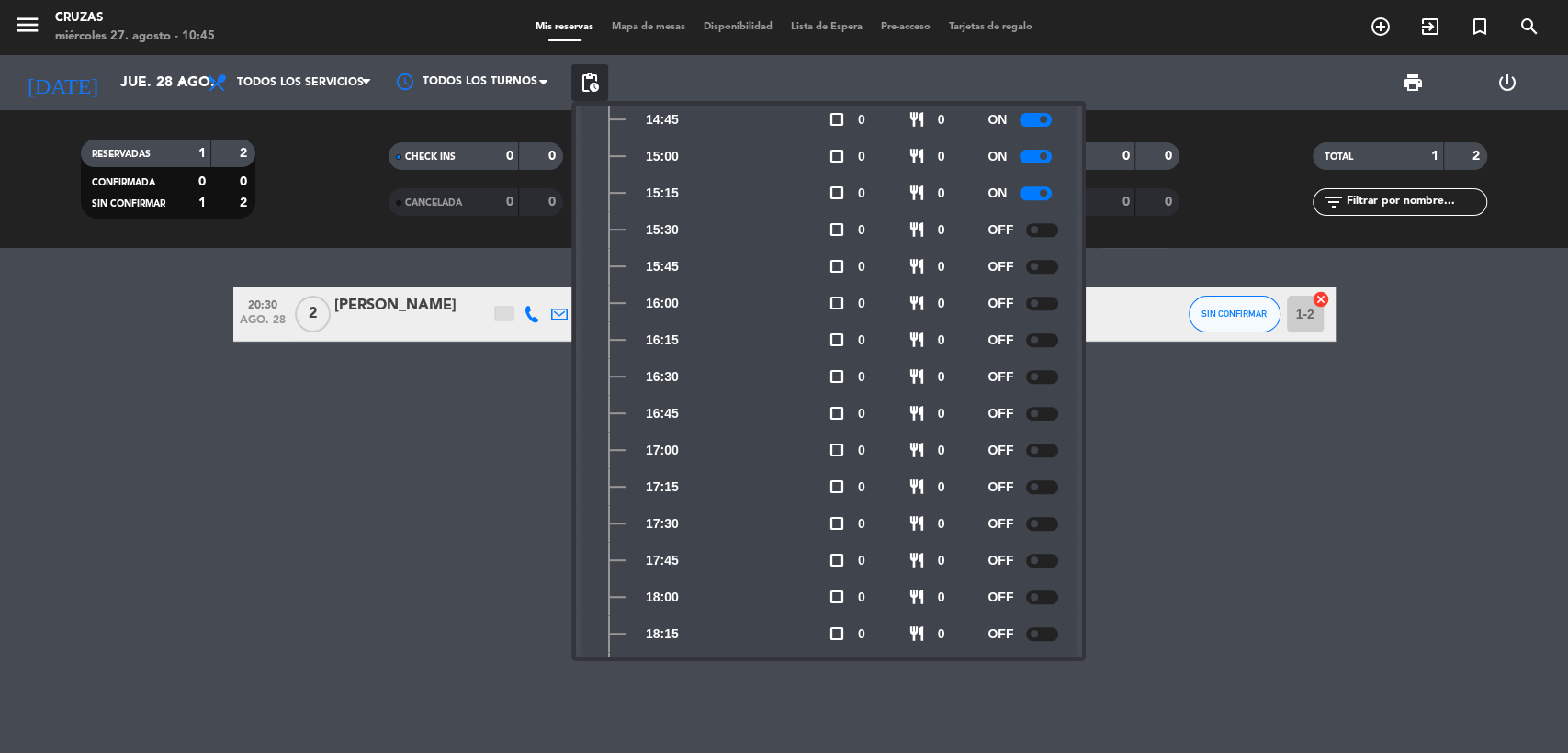
click at [1307, 519] on div "20:30 [DATE] 2 [PERSON_NAME] headset_mic Sin menú asignado SIN CONFIRMAR 1-2 ca…" at bounding box center [784, 500] width 1568 height 505
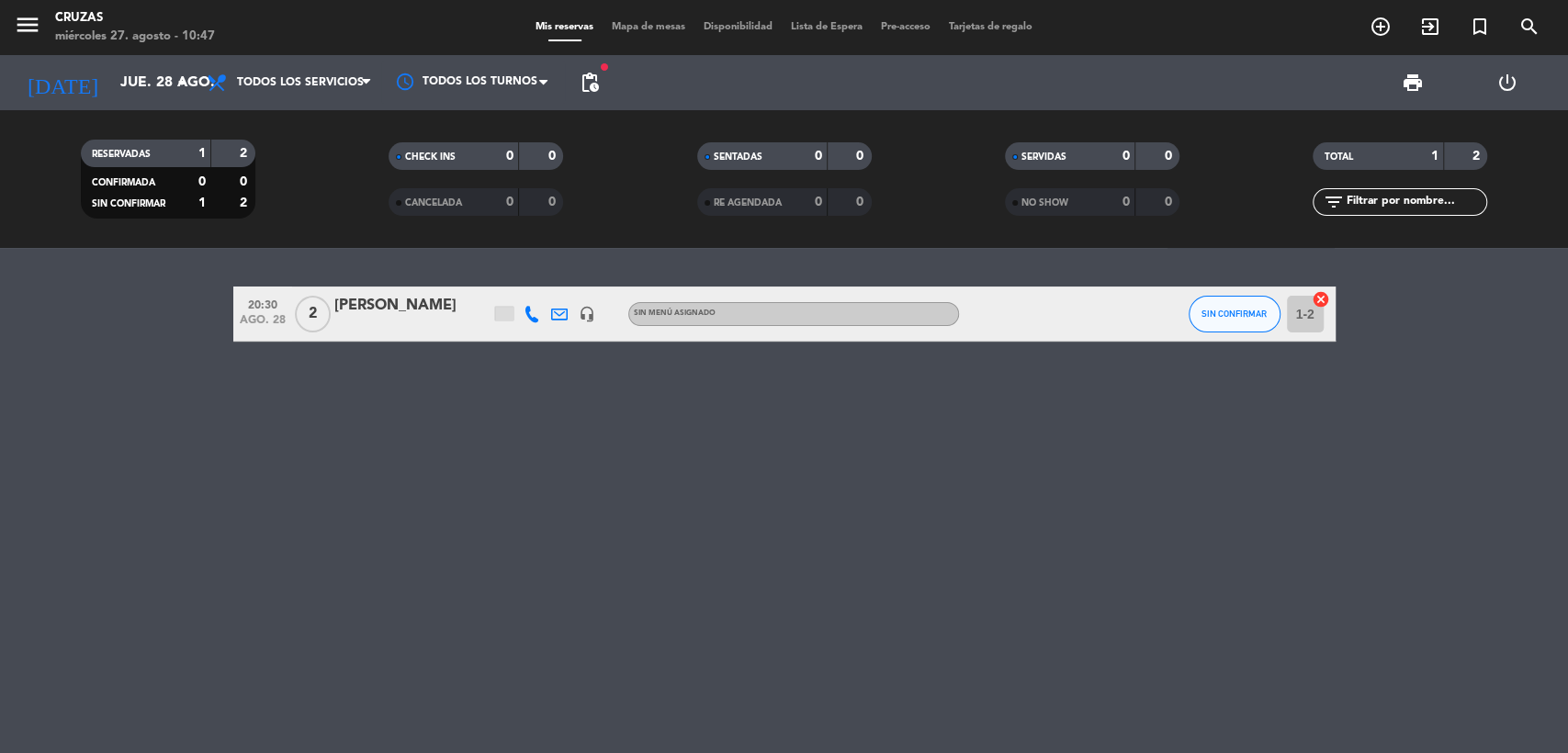
click at [559, 311] on icon at bounding box center [559, 314] width 17 height 17
click at [412, 449] on div "20:30 [DATE] 2 [PERSON_NAME] [EMAIL_ADDRESS][DOMAIN_NAME] open_in_new Copiar co…" at bounding box center [784, 500] width 1568 height 505
click at [49, 19] on span "menu" at bounding box center [35, 28] width 42 height 44
click at [40, 31] on icon "menu" at bounding box center [28, 25] width 28 height 28
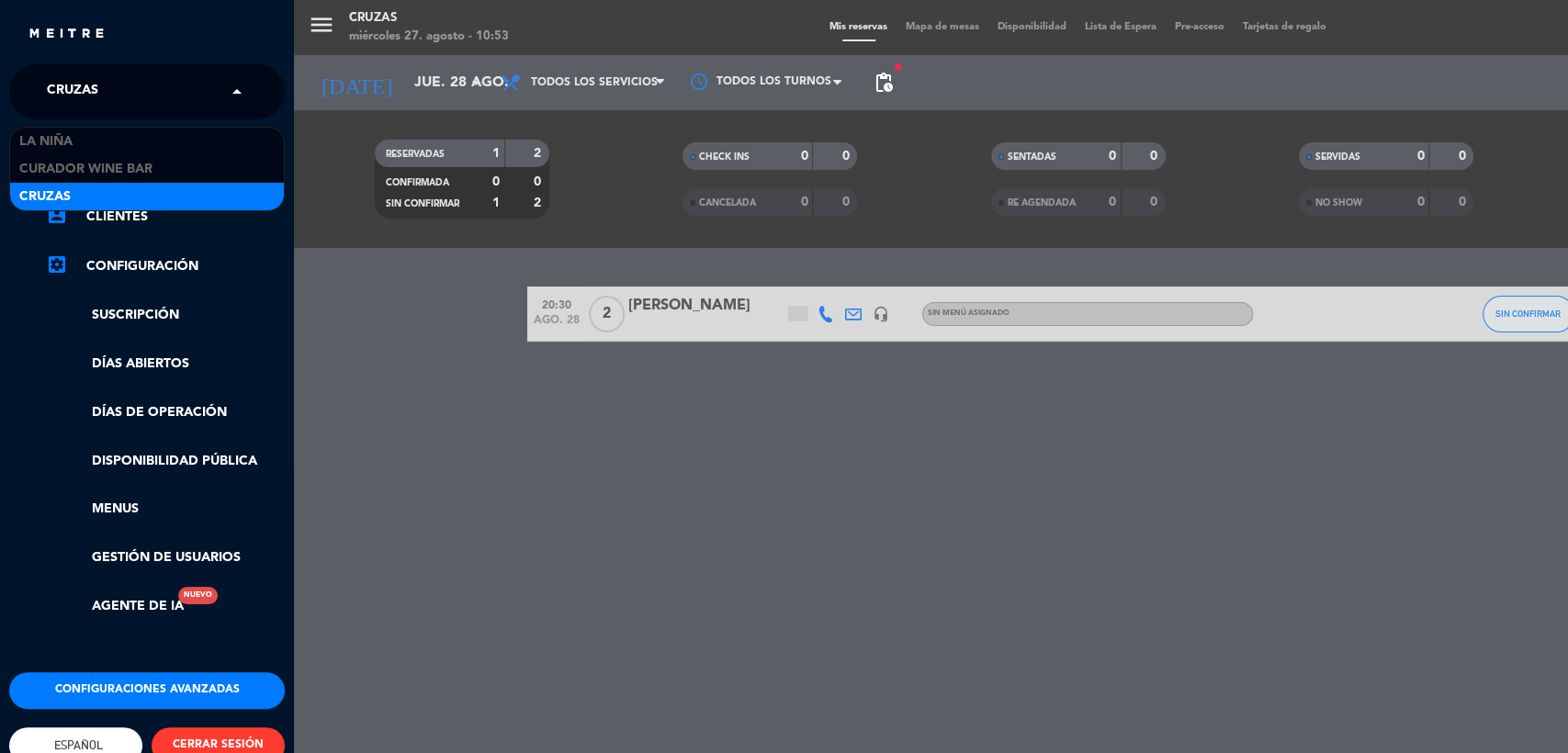
click at [81, 85] on span "Cruzas" at bounding box center [72, 91] width 52 height 39
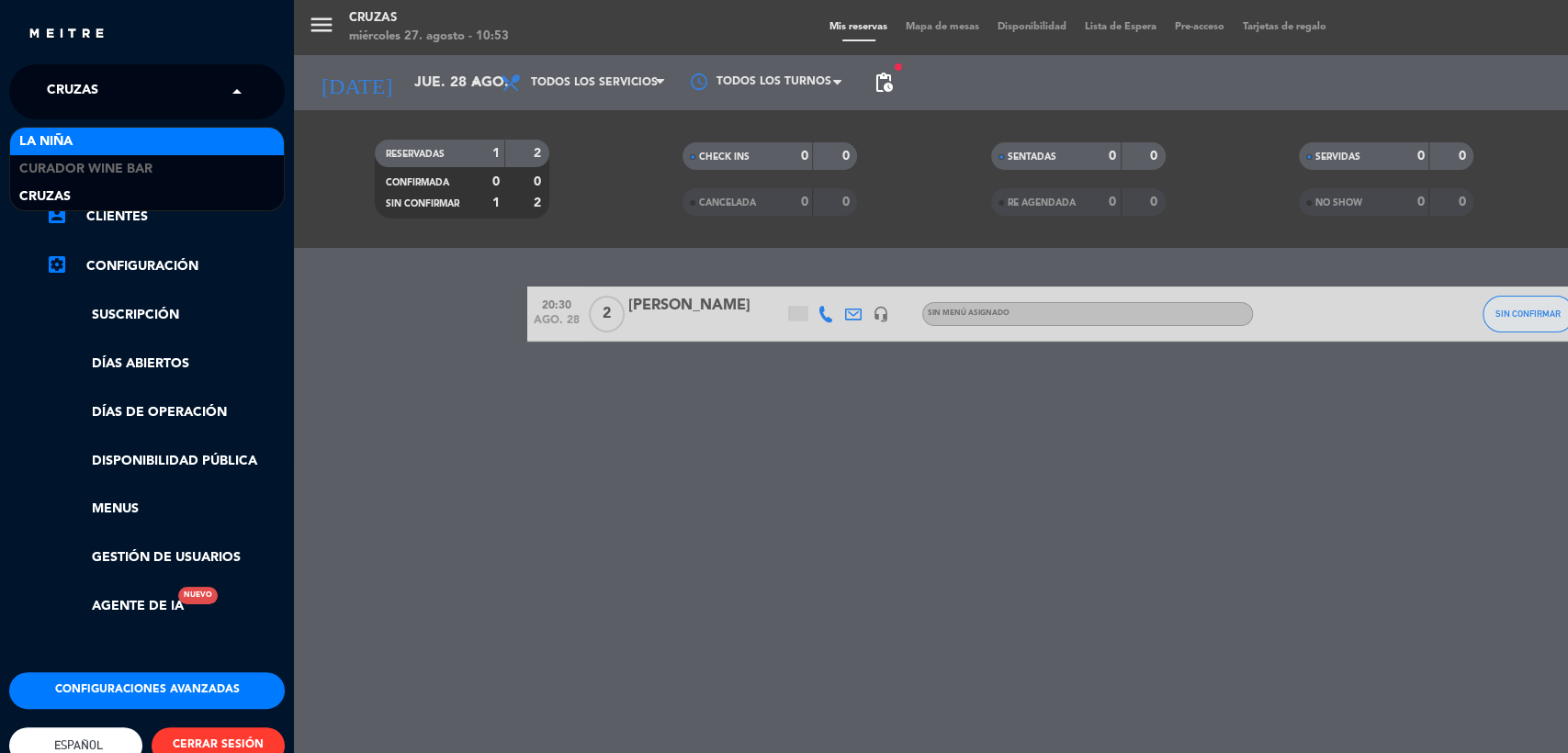
click at [98, 143] on div "La Niña" at bounding box center [147, 142] width 273 height 28
